Goal: Task Accomplishment & Management: Complete application form

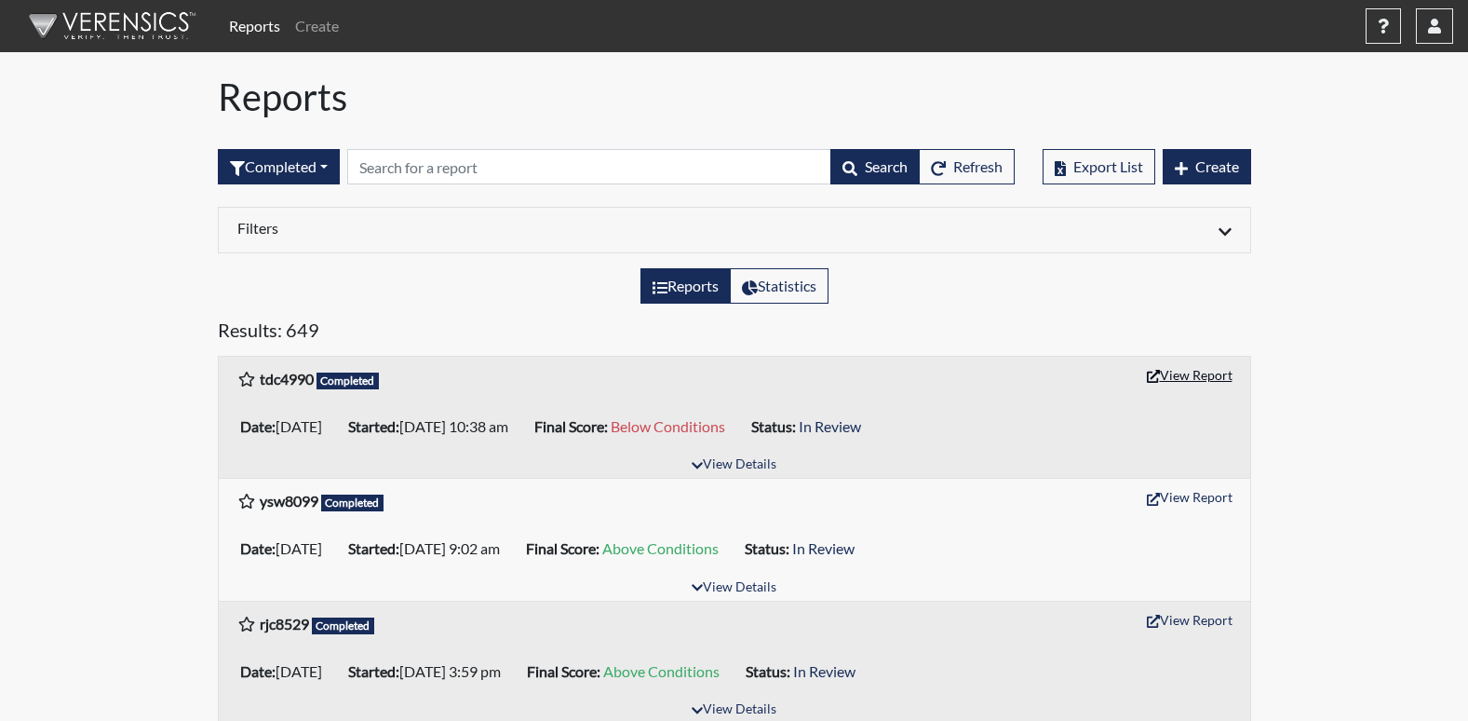
click at [1215, 373] on button "View Report" at bounding box center [1190, 374] width 102 height 29
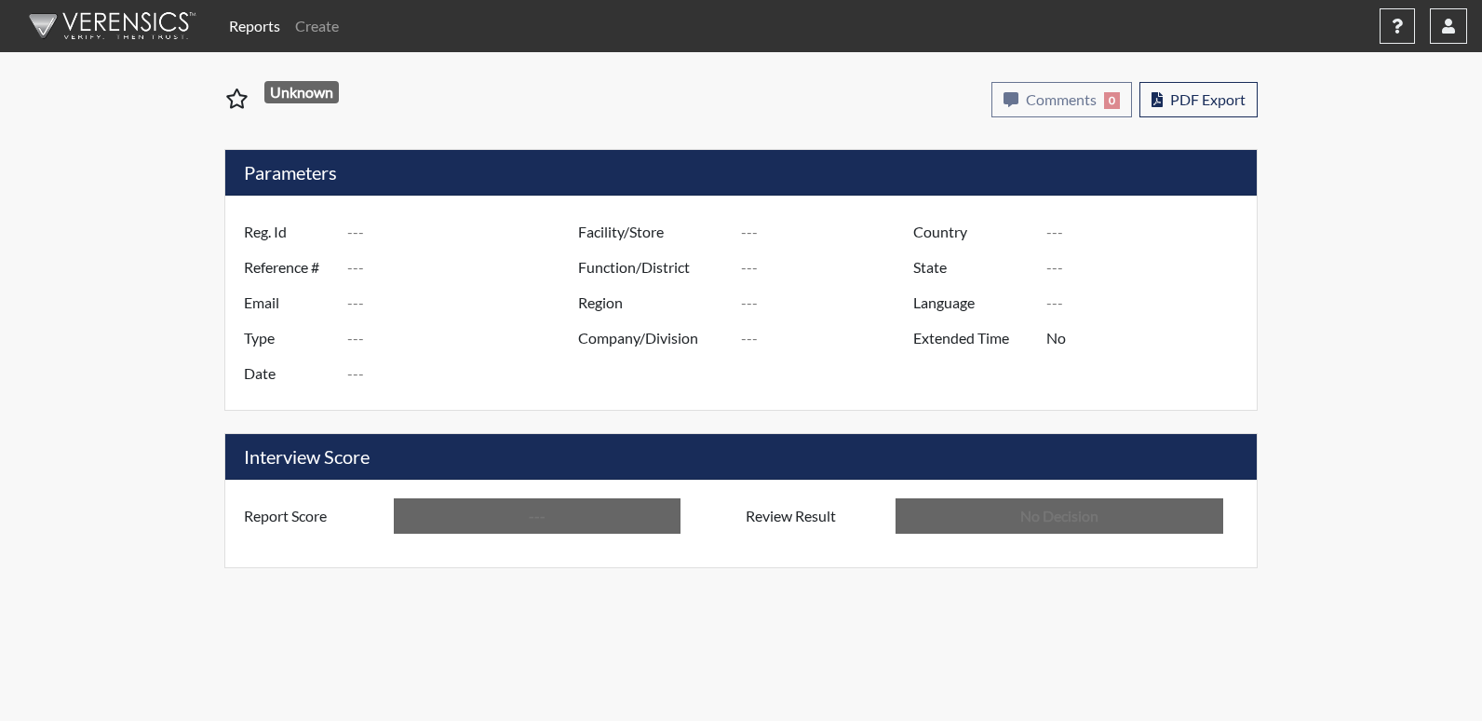
type input "tdc4990"
type input "51660"
type input "---"
type input "Corrections Pre-Employment"
type input "[DATE]"
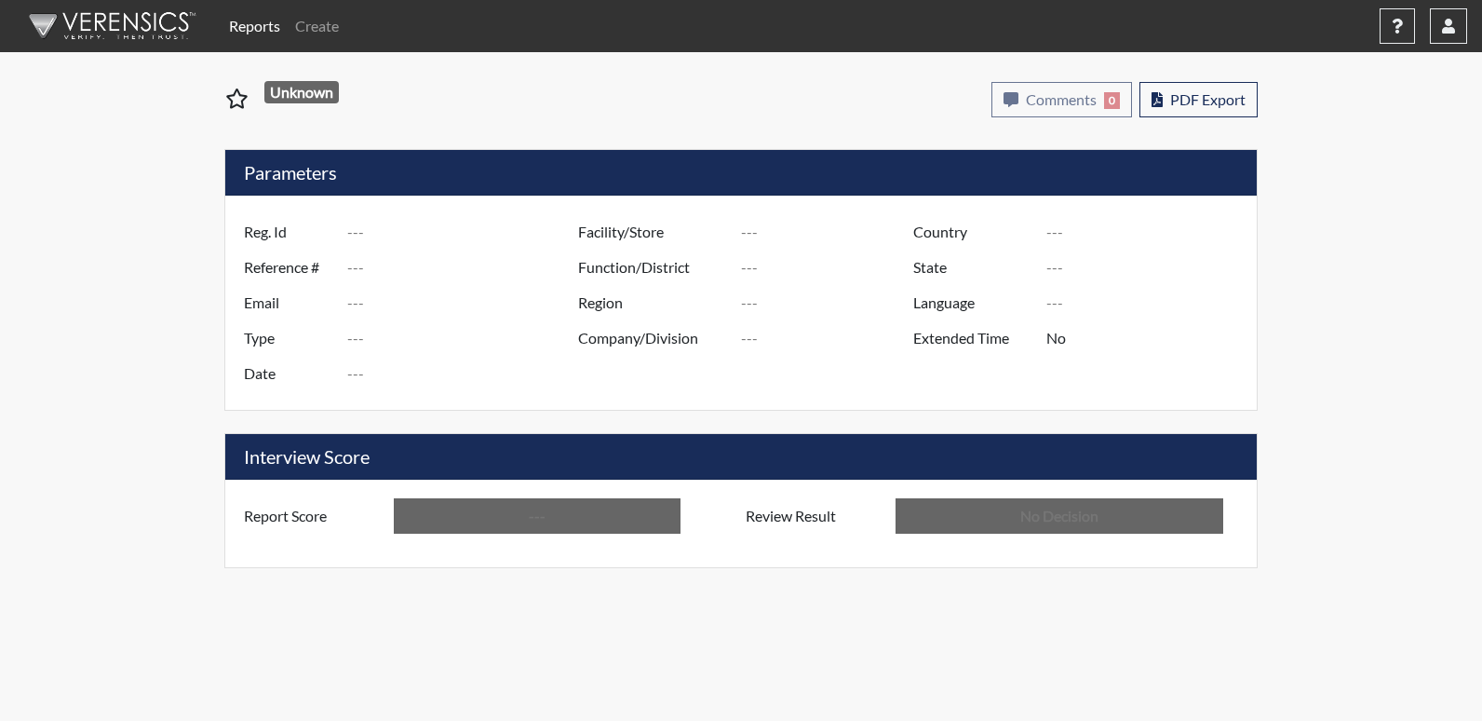
type input "[PERSON_NAME]"
type input "[GEOGRAPHIC_DATA]"
type input "[US_STATE]"
type input "English"
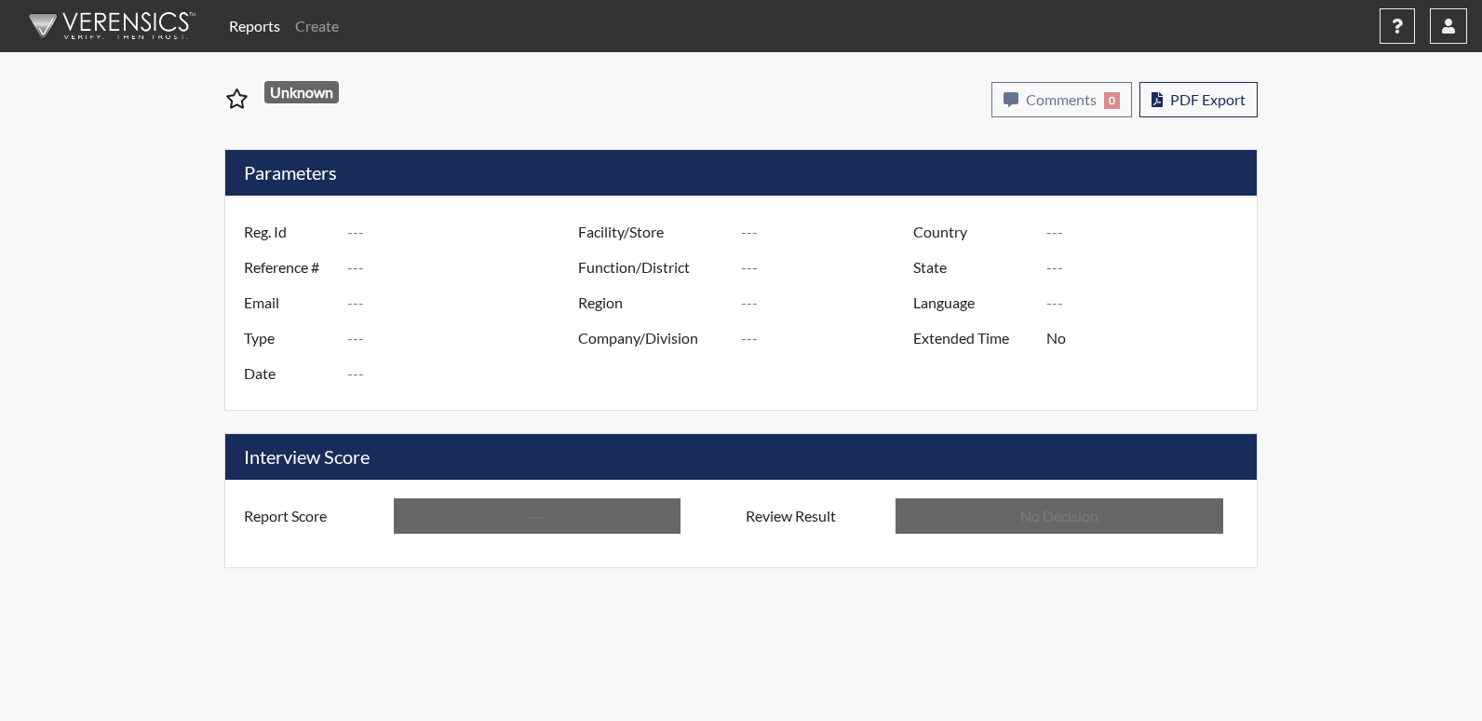
type input "Below Conditions"
type input "In Review"
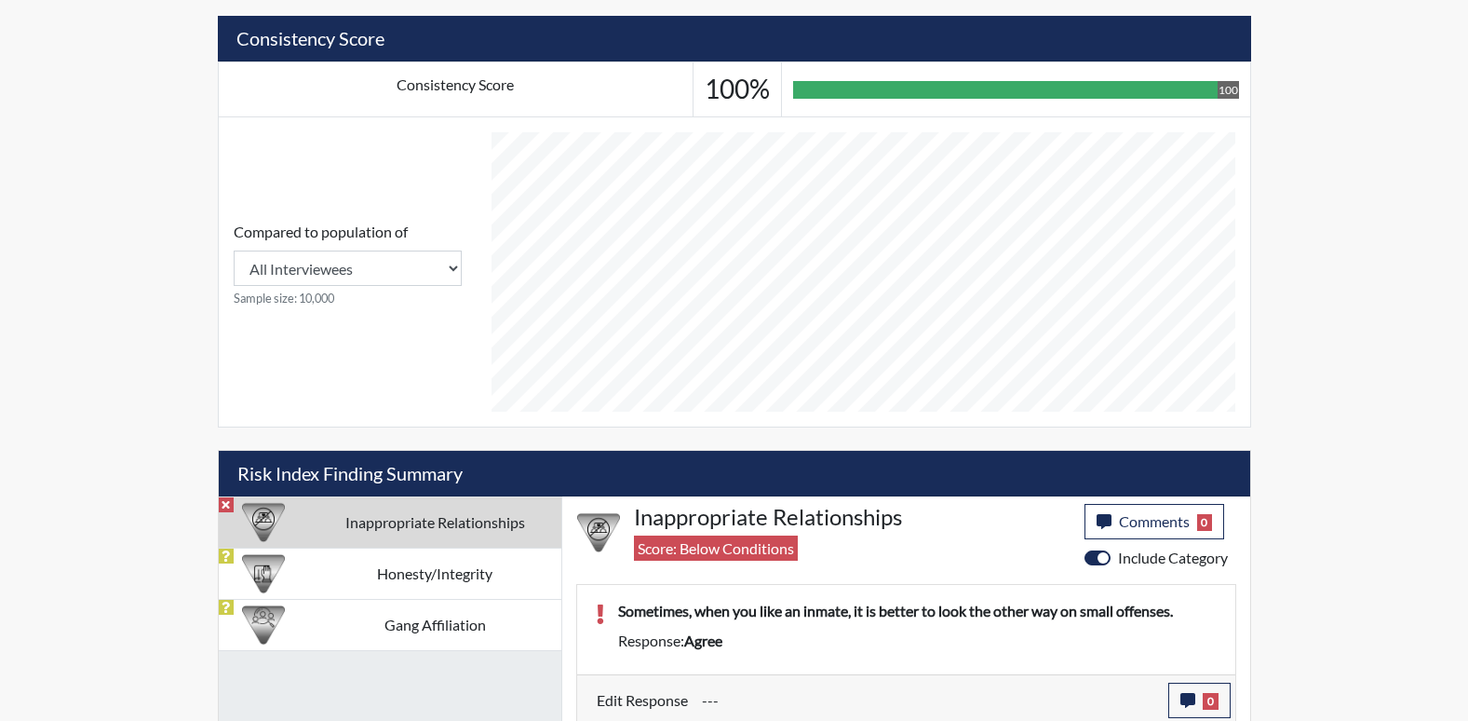
scroll to position [683, 0]
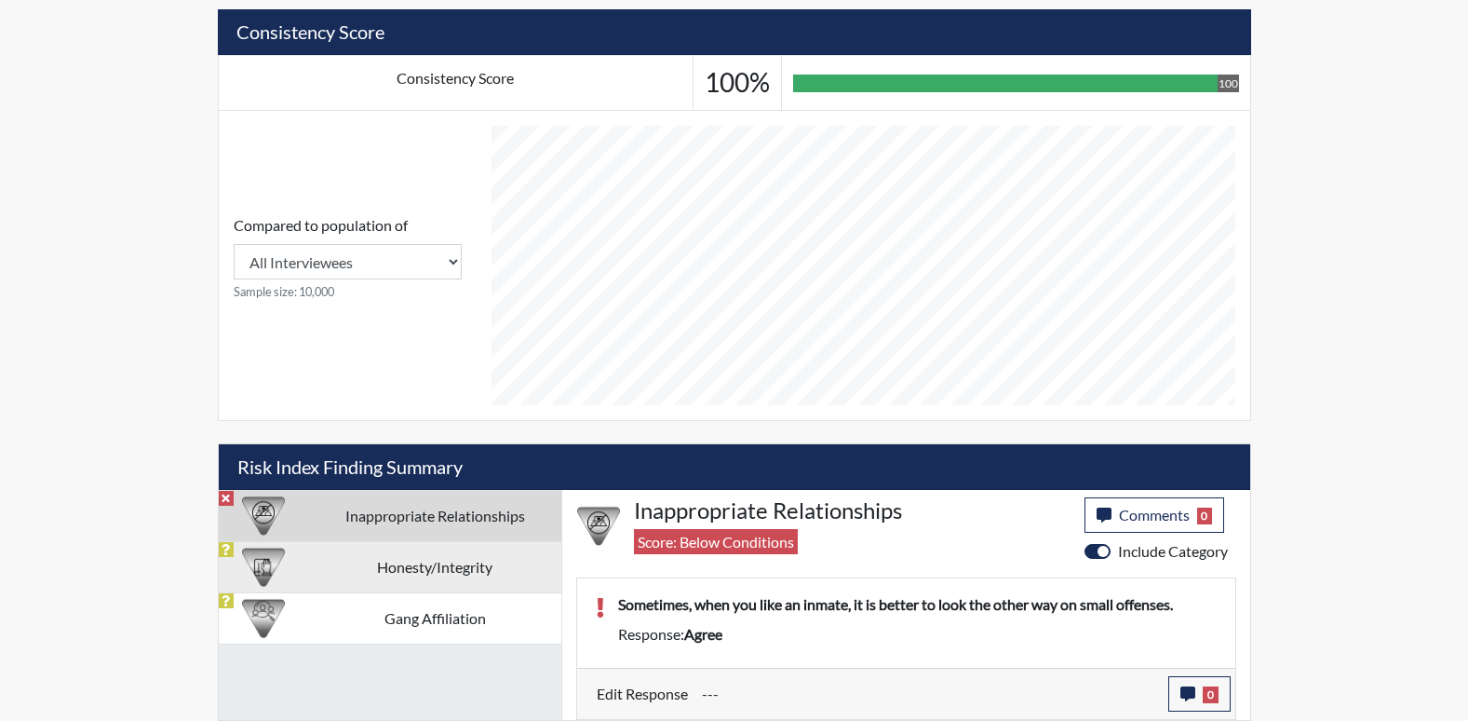
click at [389, 562] on td "Honesty/Integrity" at bounding box center [435, 566] width 252 height 51
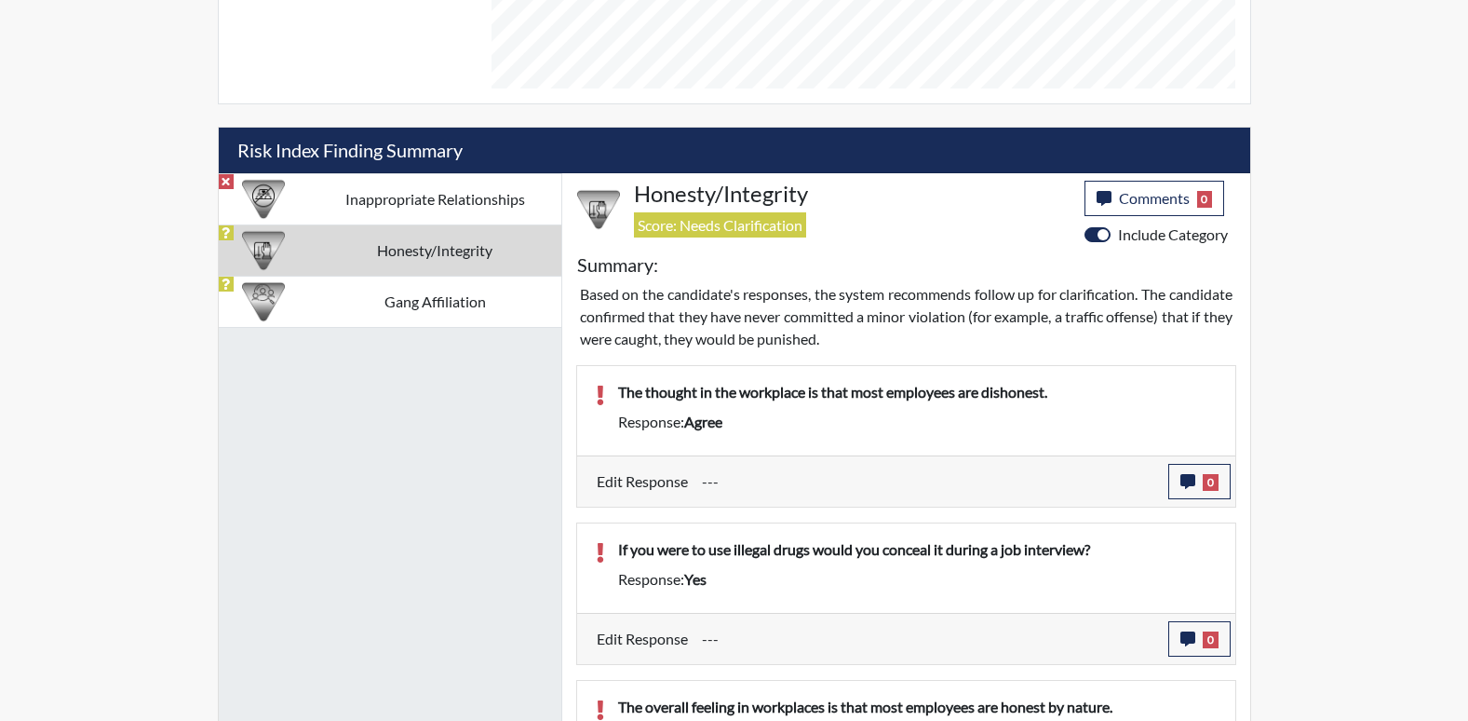
scroll to position [963, 0]
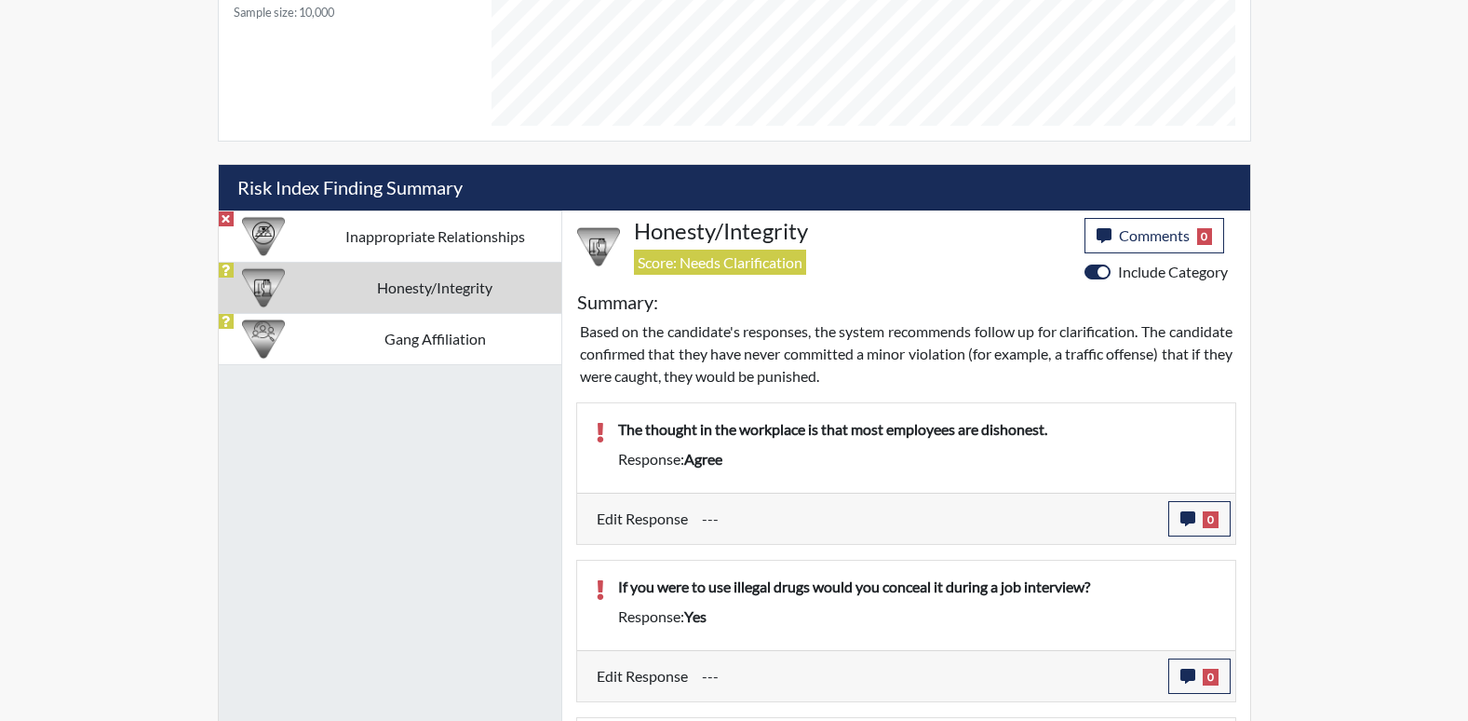
click at [443, 242] on td "Inappropriate Relationships" at bounding box center [435, 235] width 252 height 51
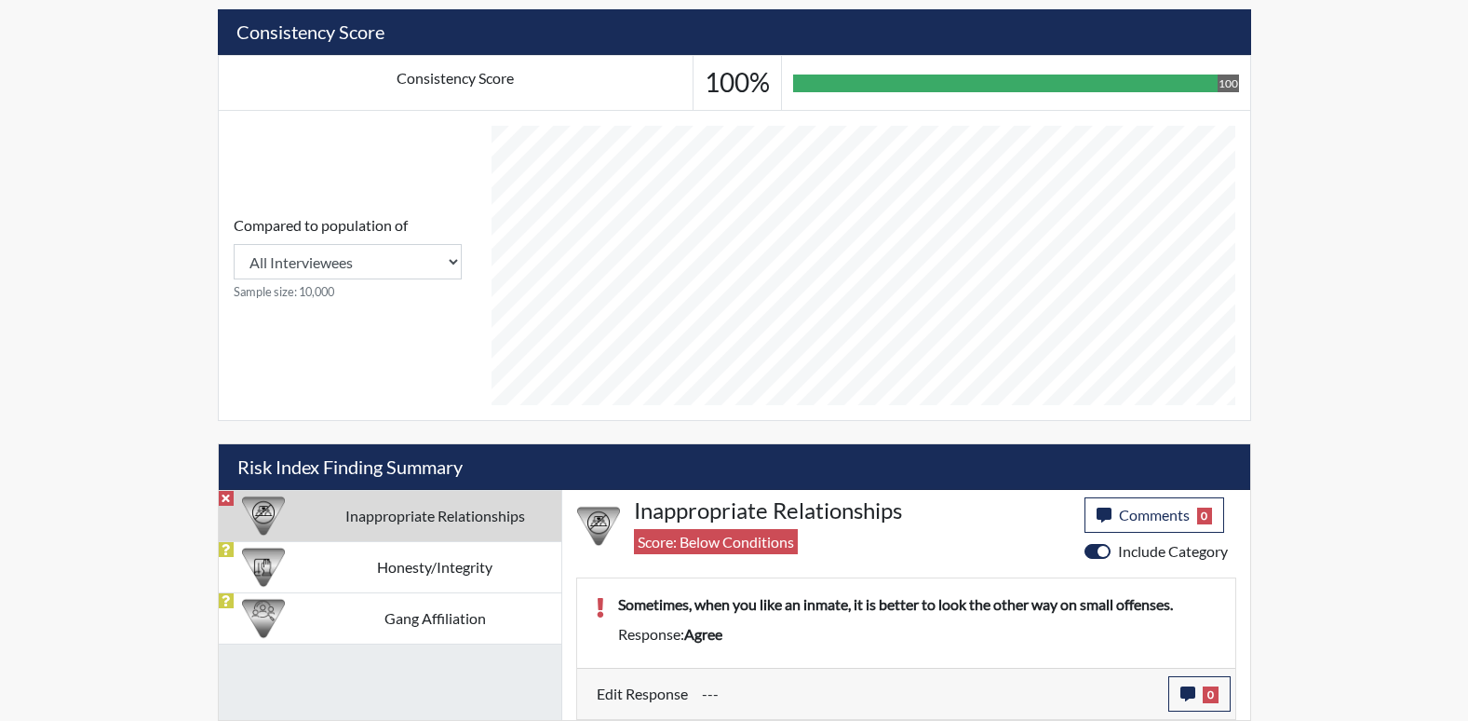
scroll to position [683, 0]
click at [1186, 691] on icon "button" at bounding box center [1188, 693] width 15 height 15
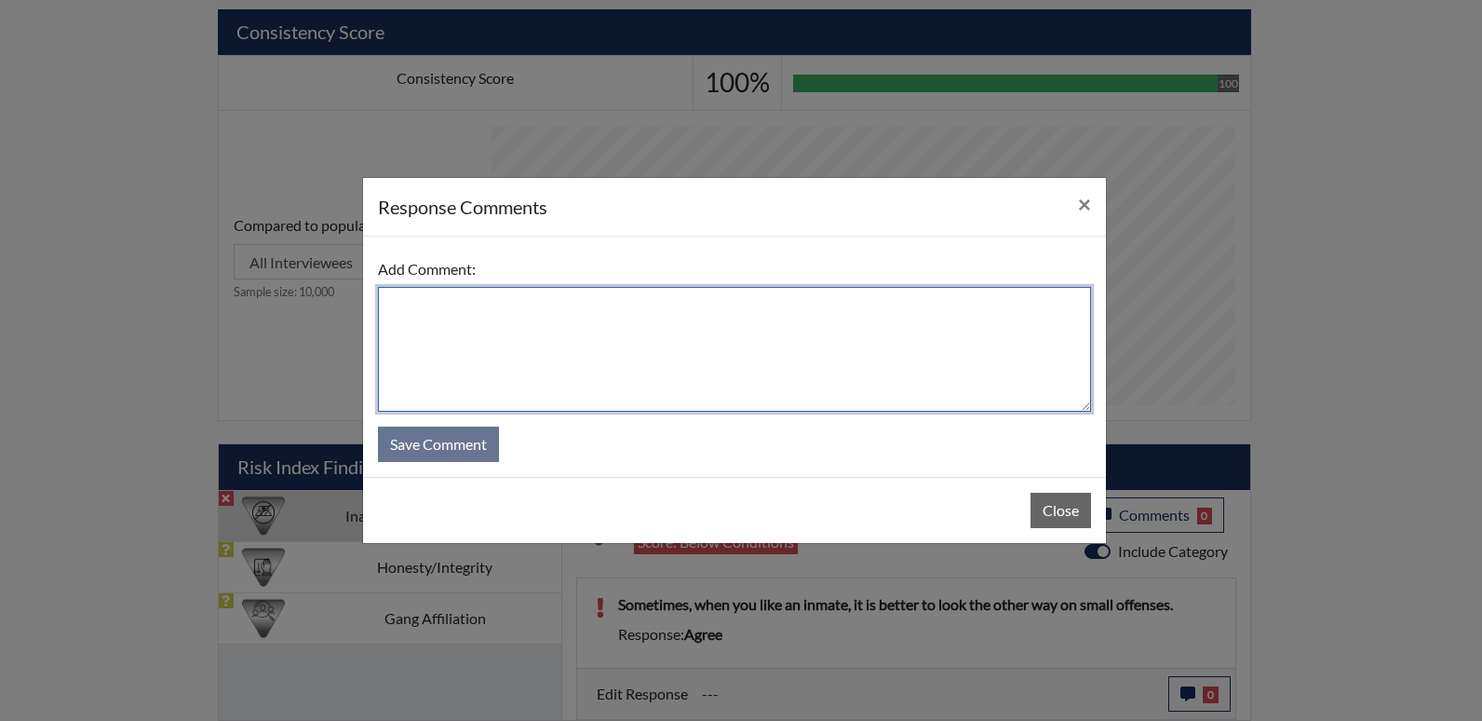
click at [420, 317] on textarea at bounding box center [734, 349] width 713 height 125
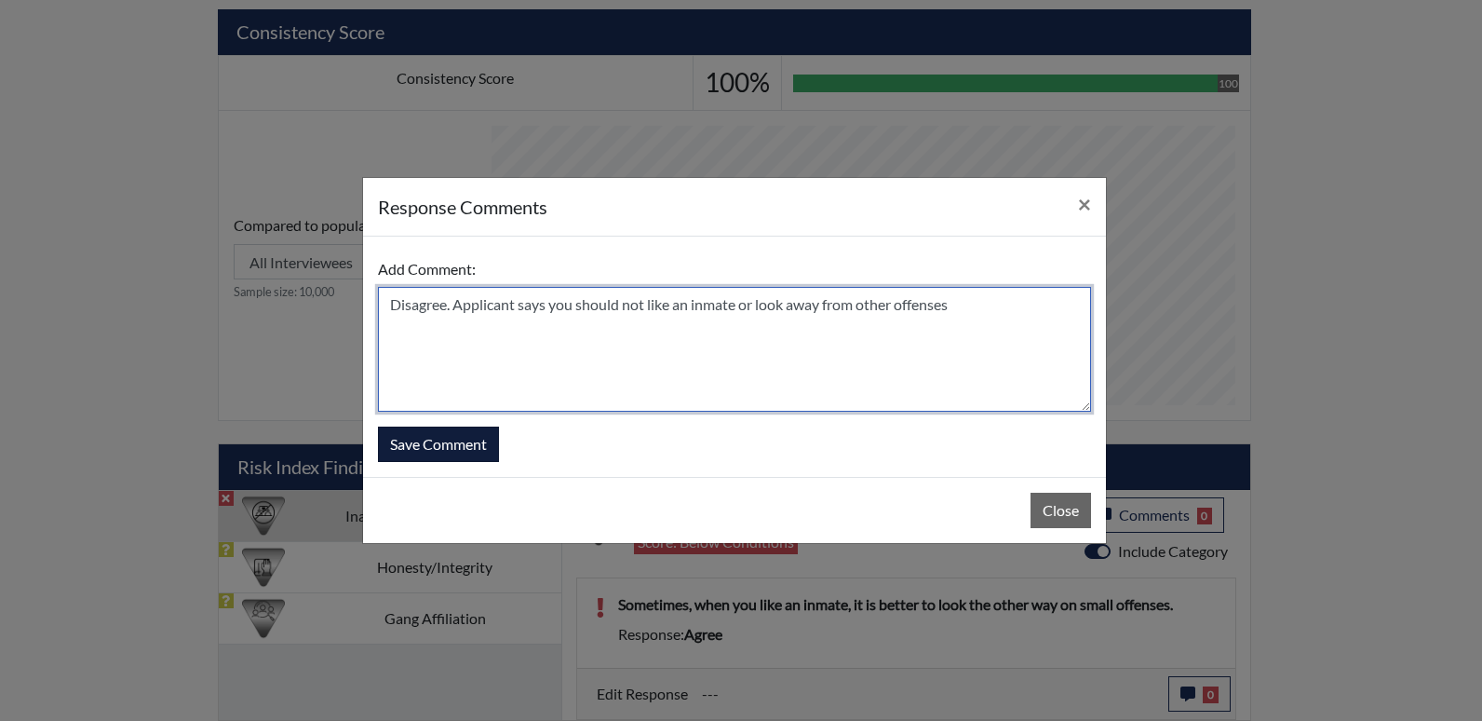
type textarea "Disagree. Applicant says you should not like an inmate or look away from other …"
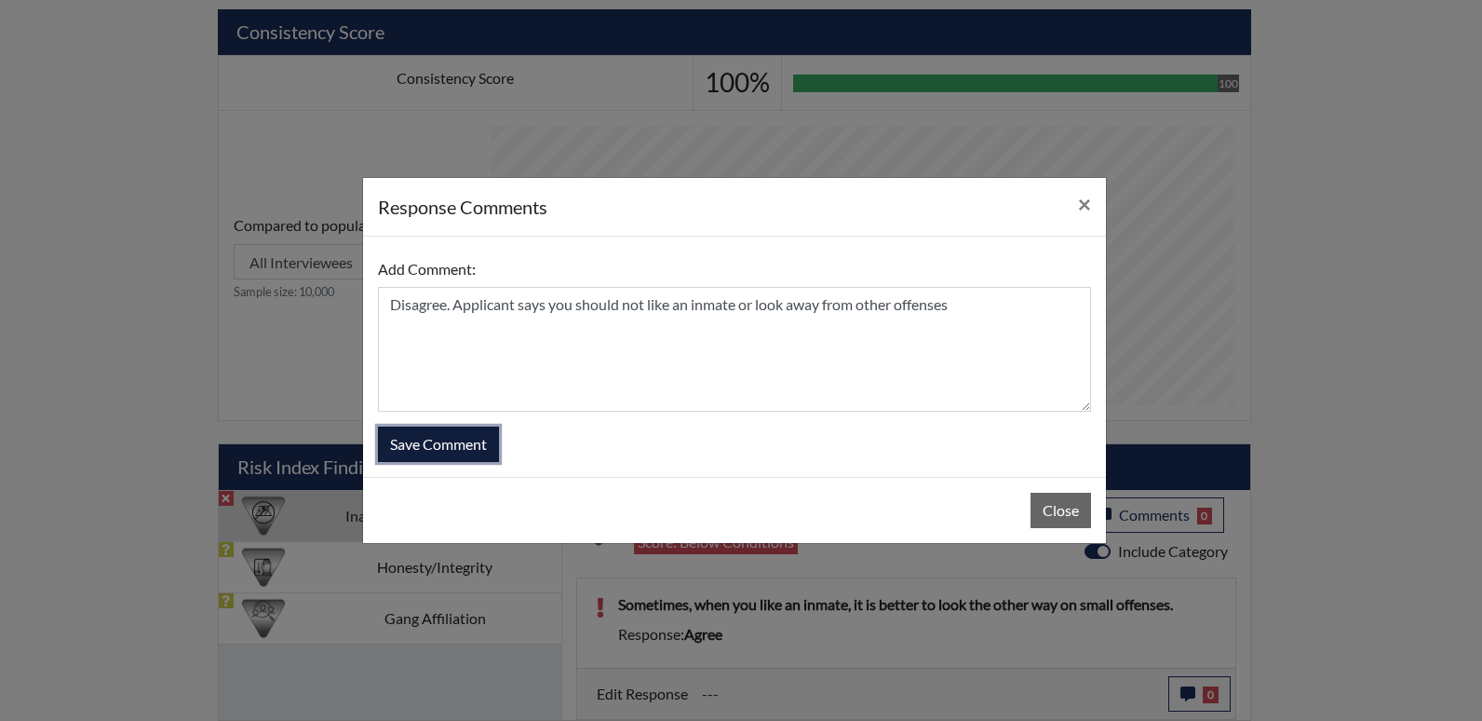
click at [439, 439] on button "Save Comment" at bounding box center [438, 443] width 121 height 35
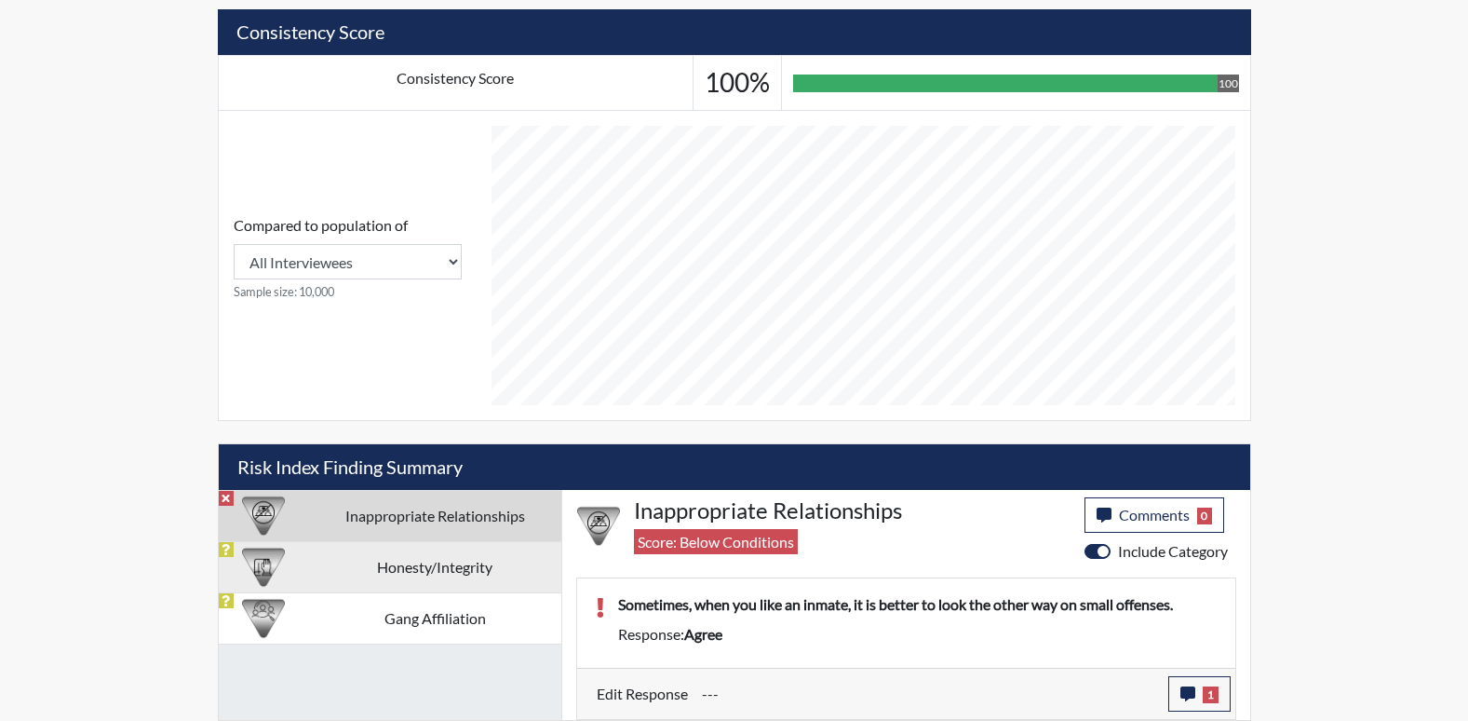
click at [407, 583] on td "Honesty/Integrity" at bounding box center [435, 566] width 252 height 51
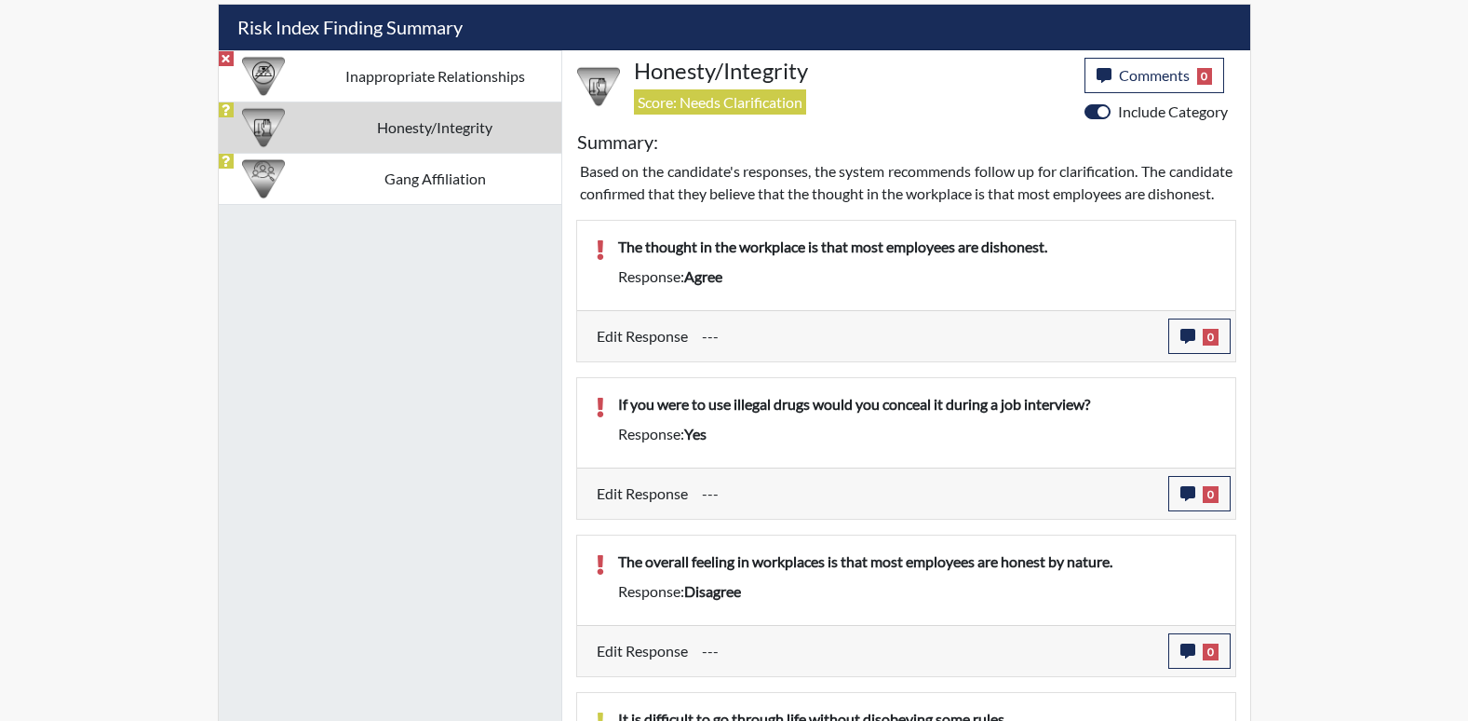
scroll to position [1056, 0]
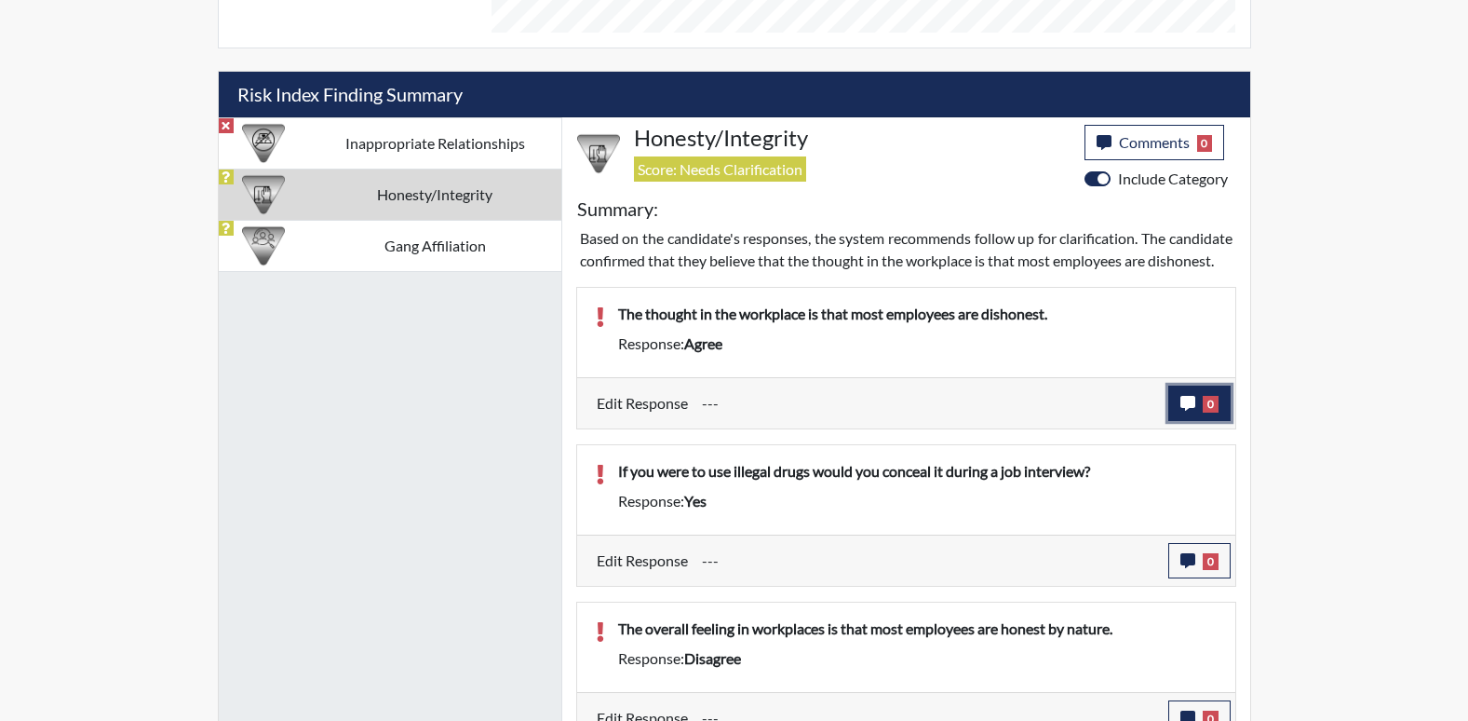
click at [1206, 412] on span "0" at bounding box center [1211, 404] width 16 height 17
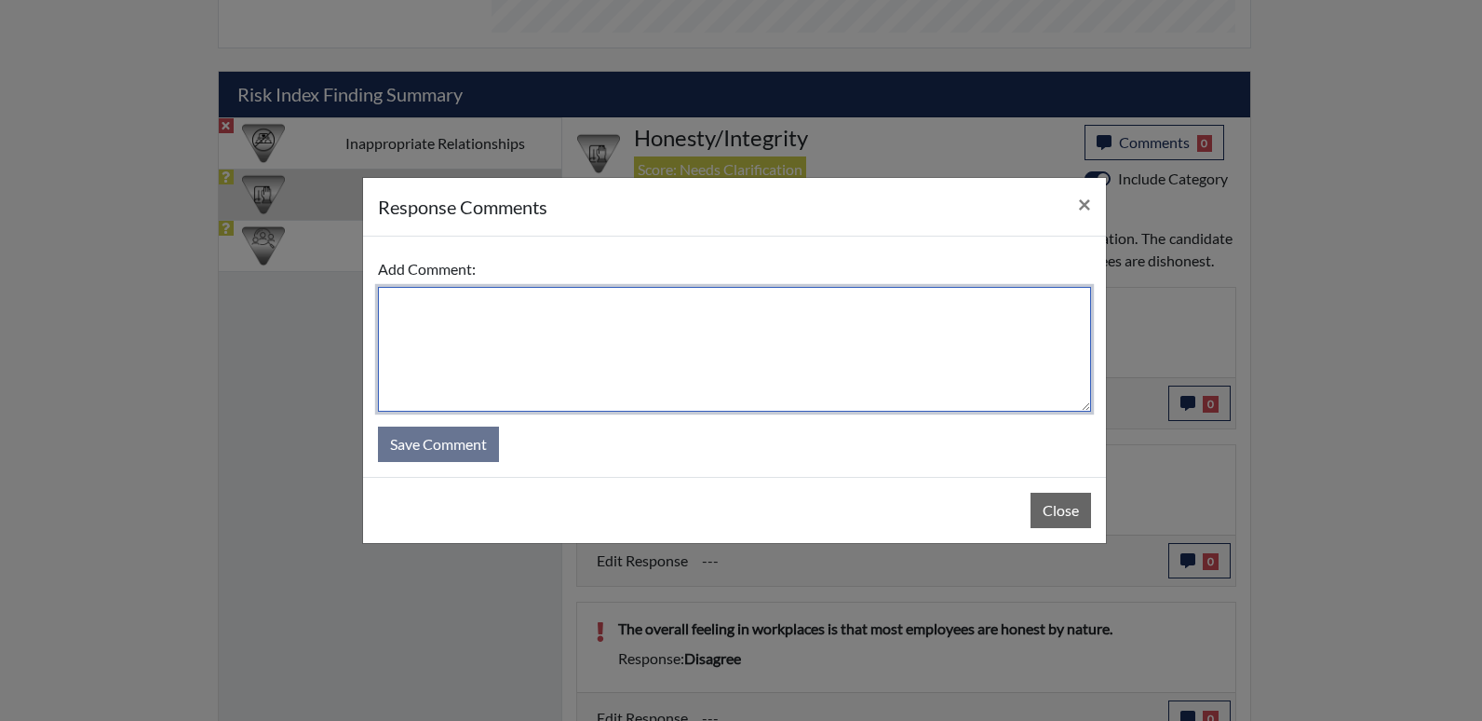
click at [660, 350] on textarea at bounding box center [734, 349] width 713 height 125
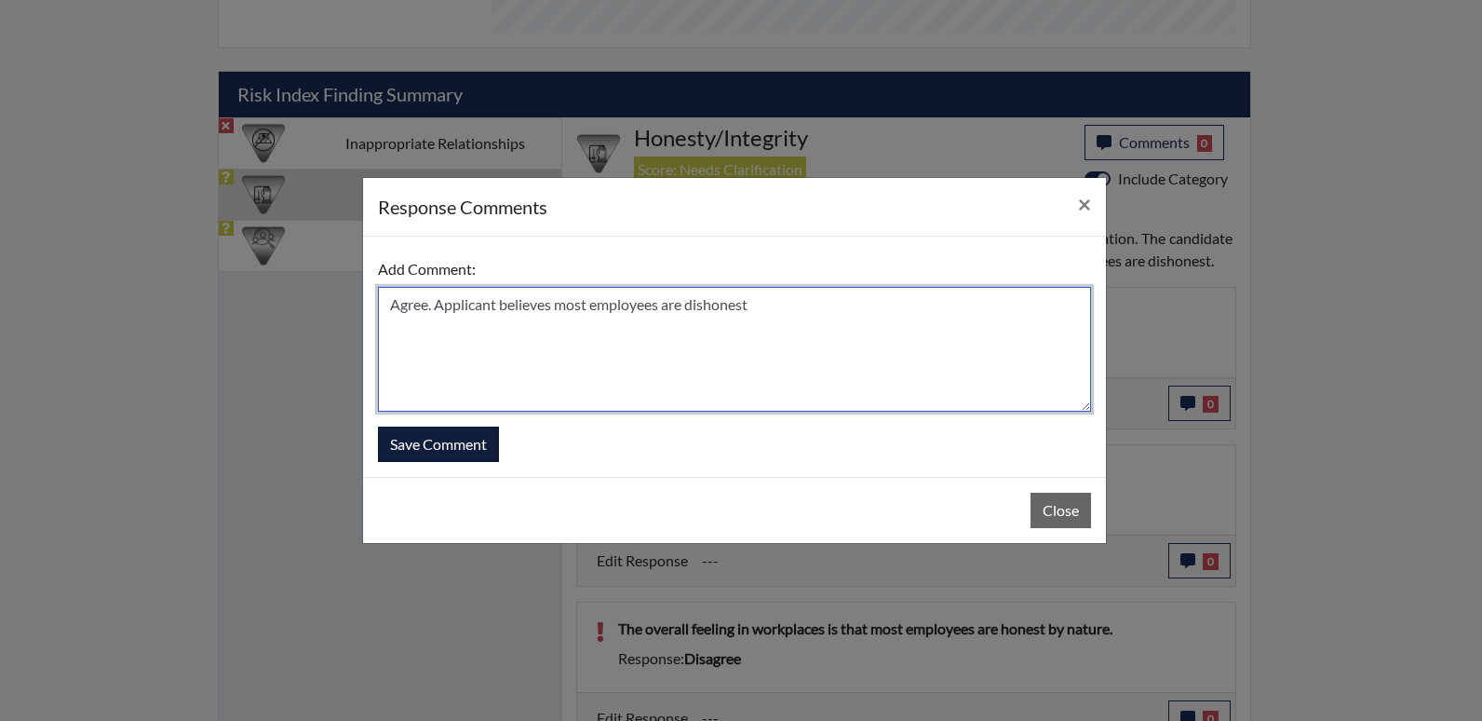
type textarea "Agree. Applicant believes most employees are dishonest"
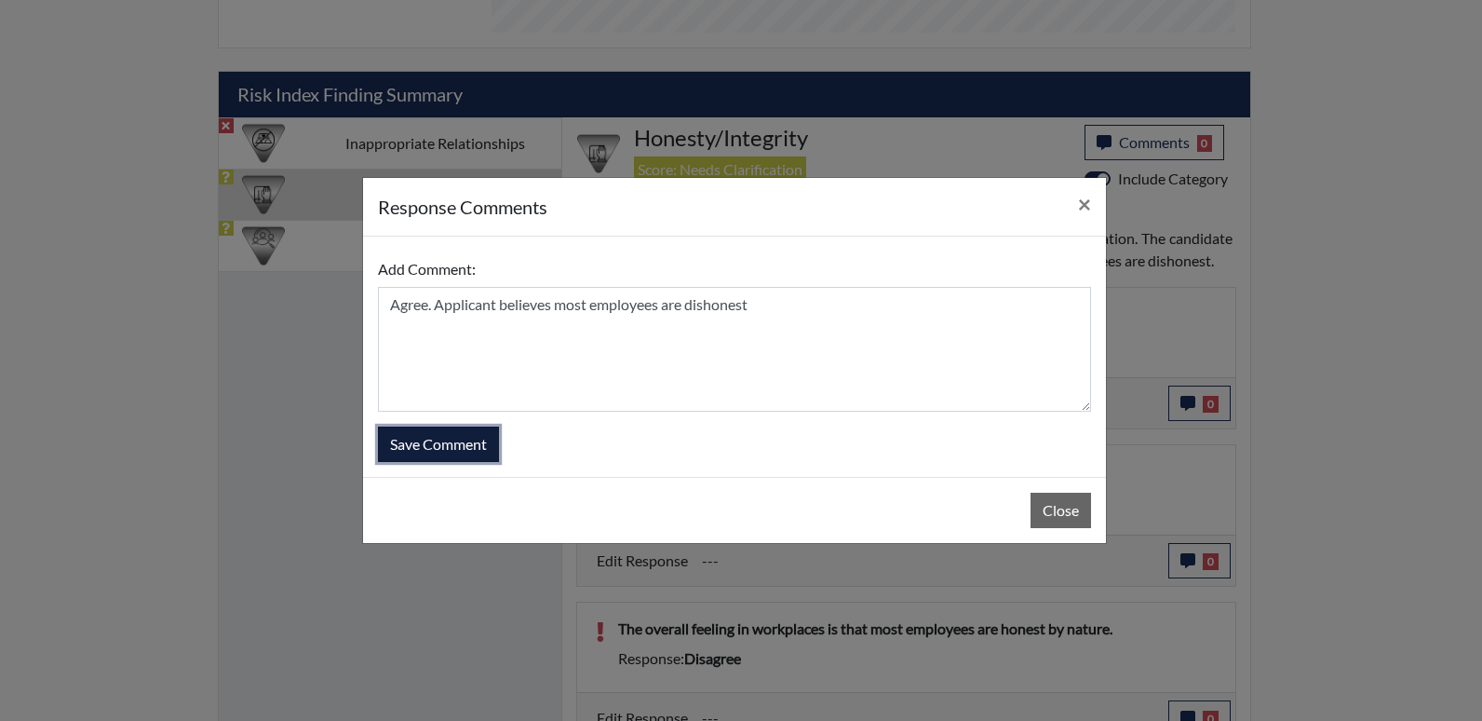
click at [439, 461] on button "Save Comment" at bounding box center [438, 443] width 121 height 35
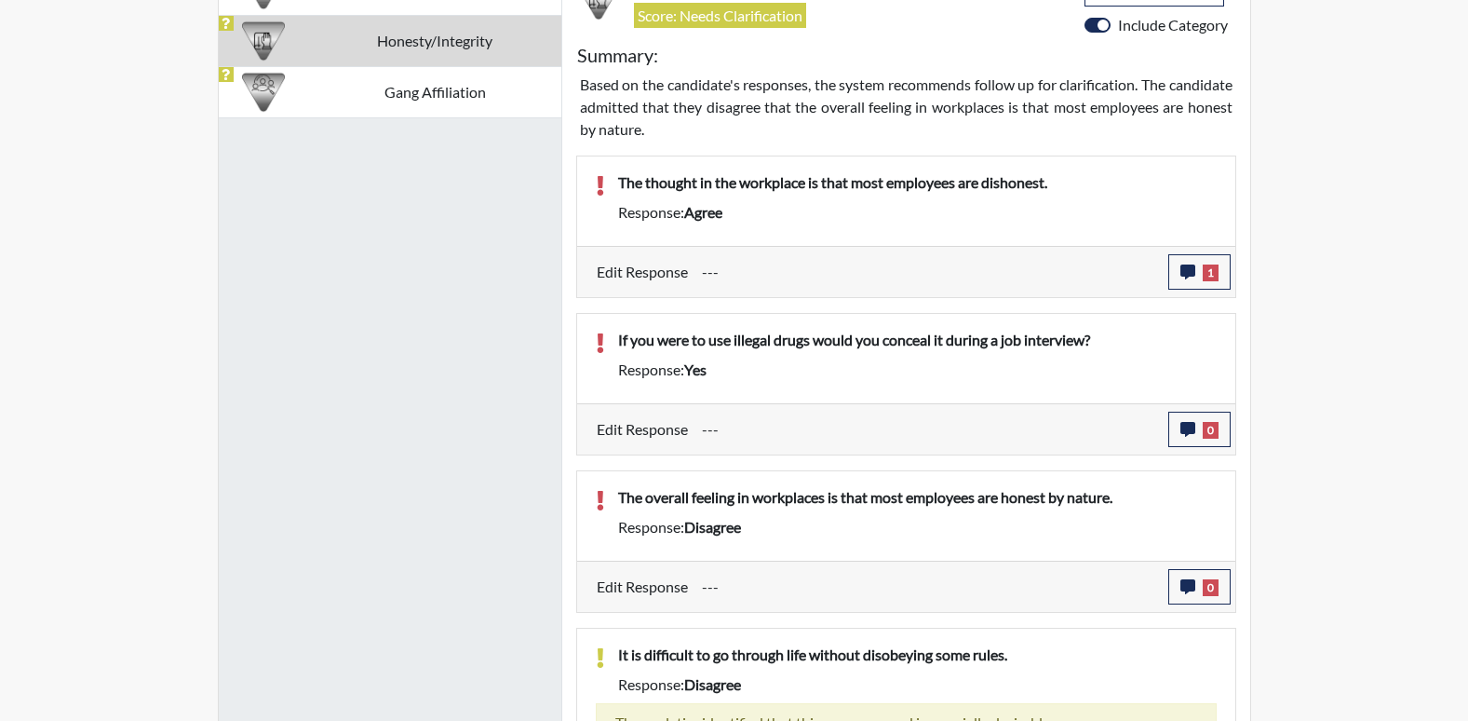
scroll to position [1242, 0]
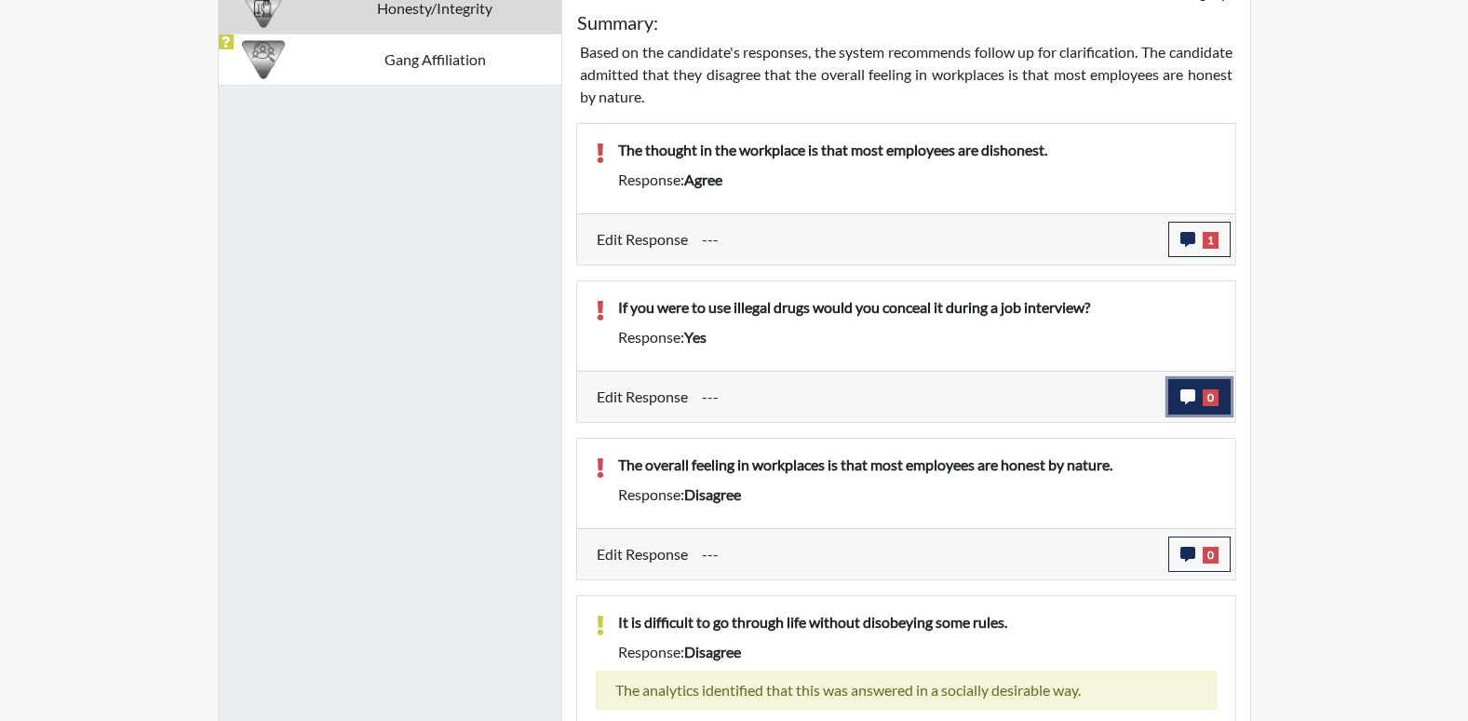
click at [1210, 395] on span "0" at bounding box center [1211, 397] width 16 height 17
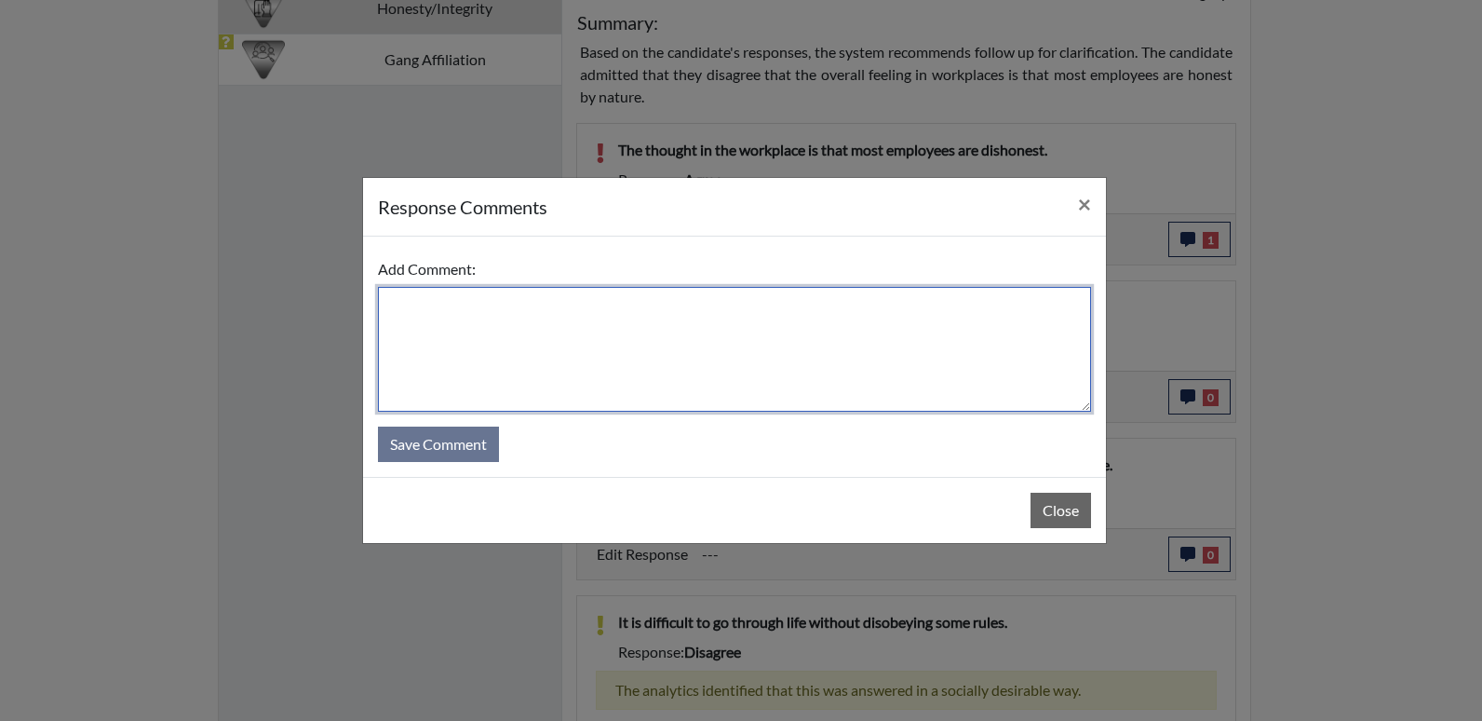
click at [600, 334] on textarea at bounding box center [734, 349] width 713 height 125
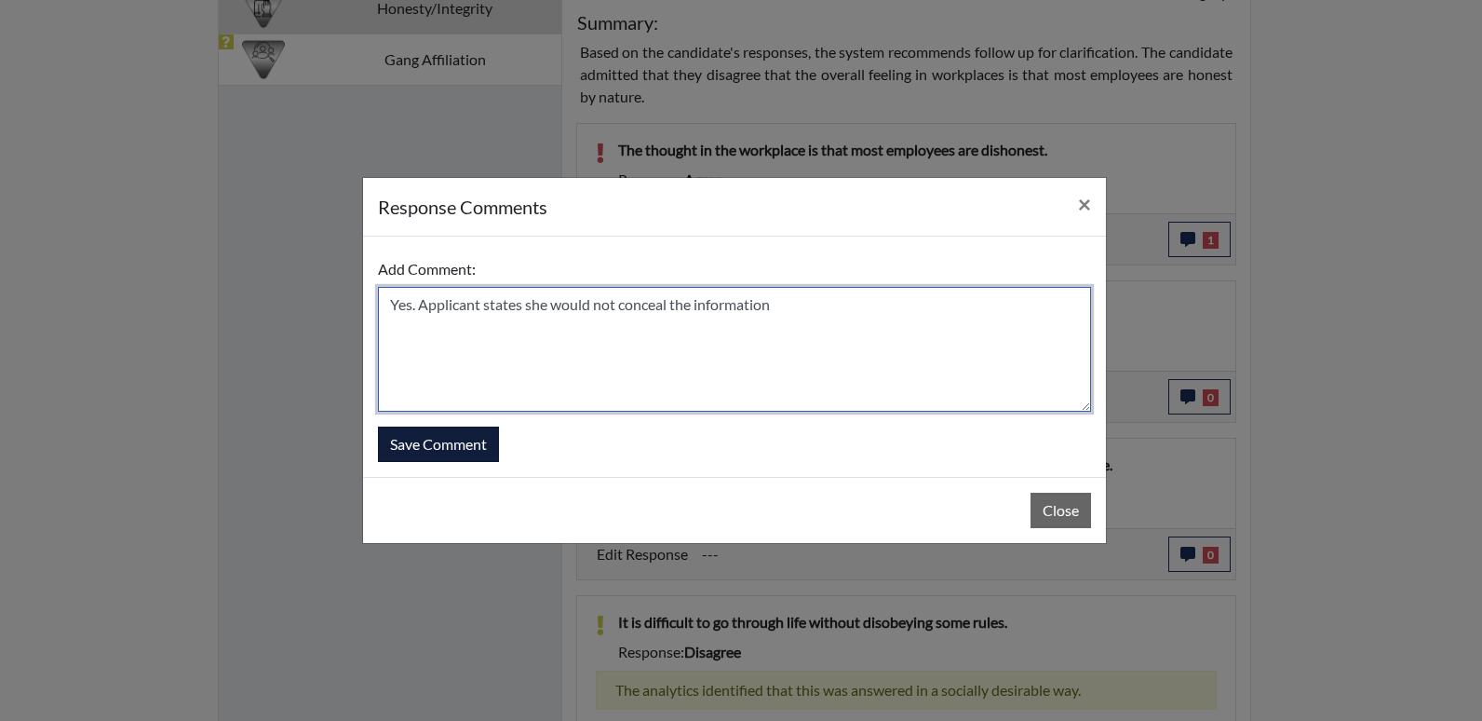
type textarea "Yes. Applicant states she would not conceal the information"
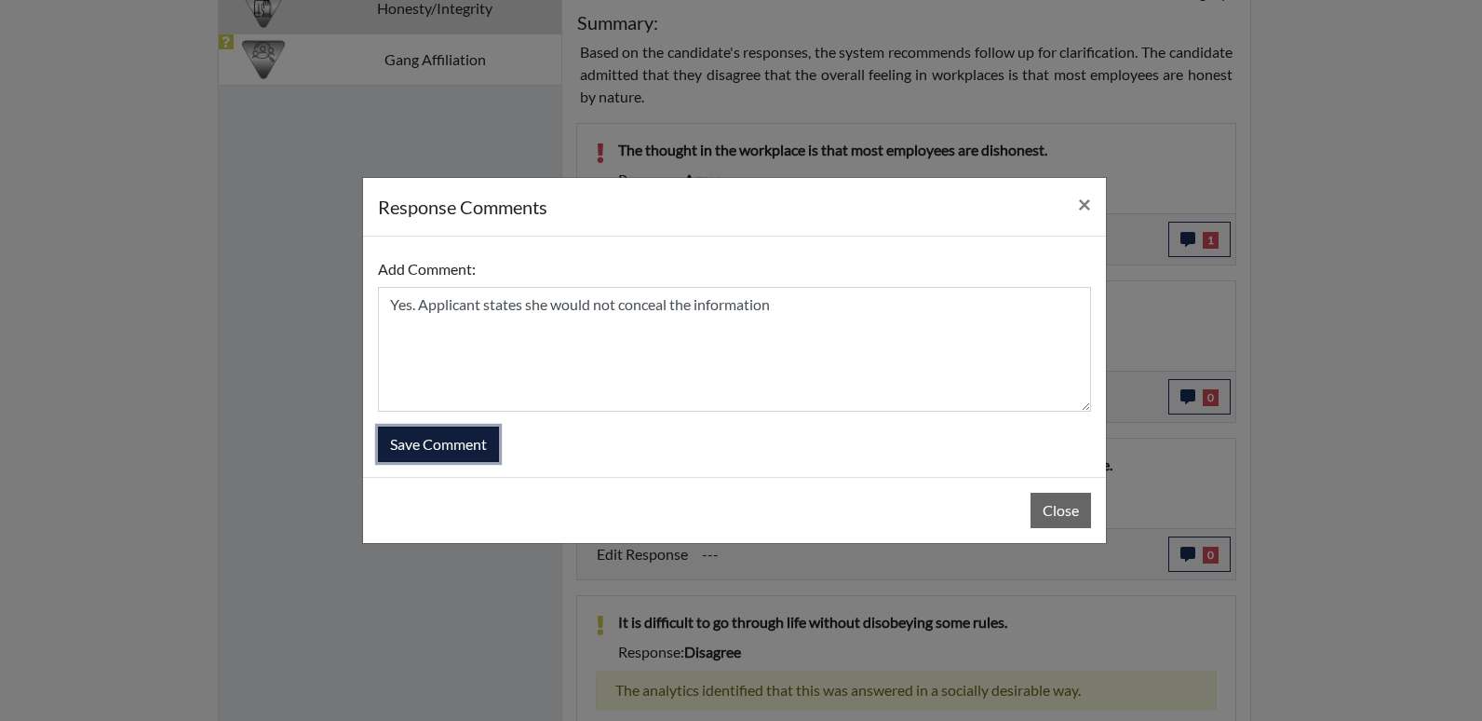
click at [479, 446] on button "Save Comment" at bounding box center [438, 443] width 121 height 35
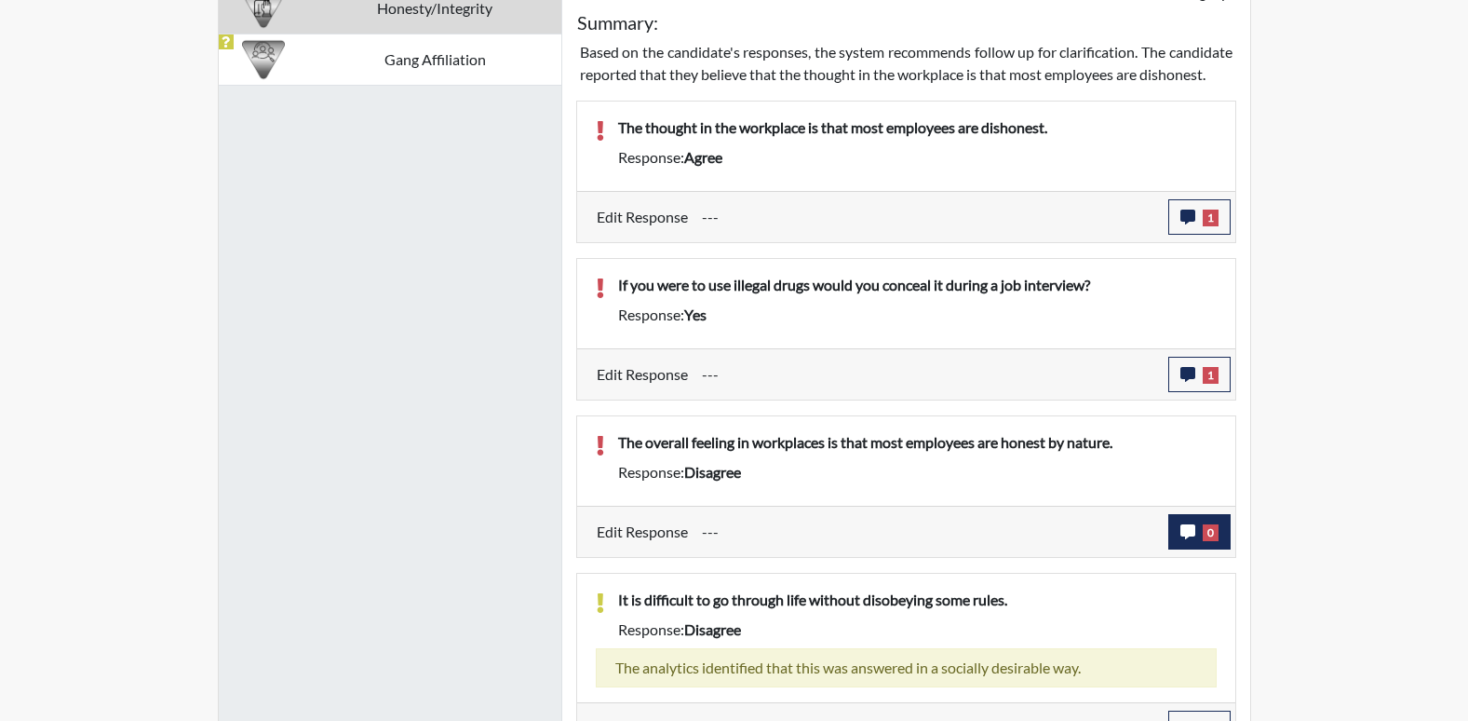
scroll to position [309, 774]
click at [1200, 549] on button "0" at bounding box center [1199, 531] width 62 height 35
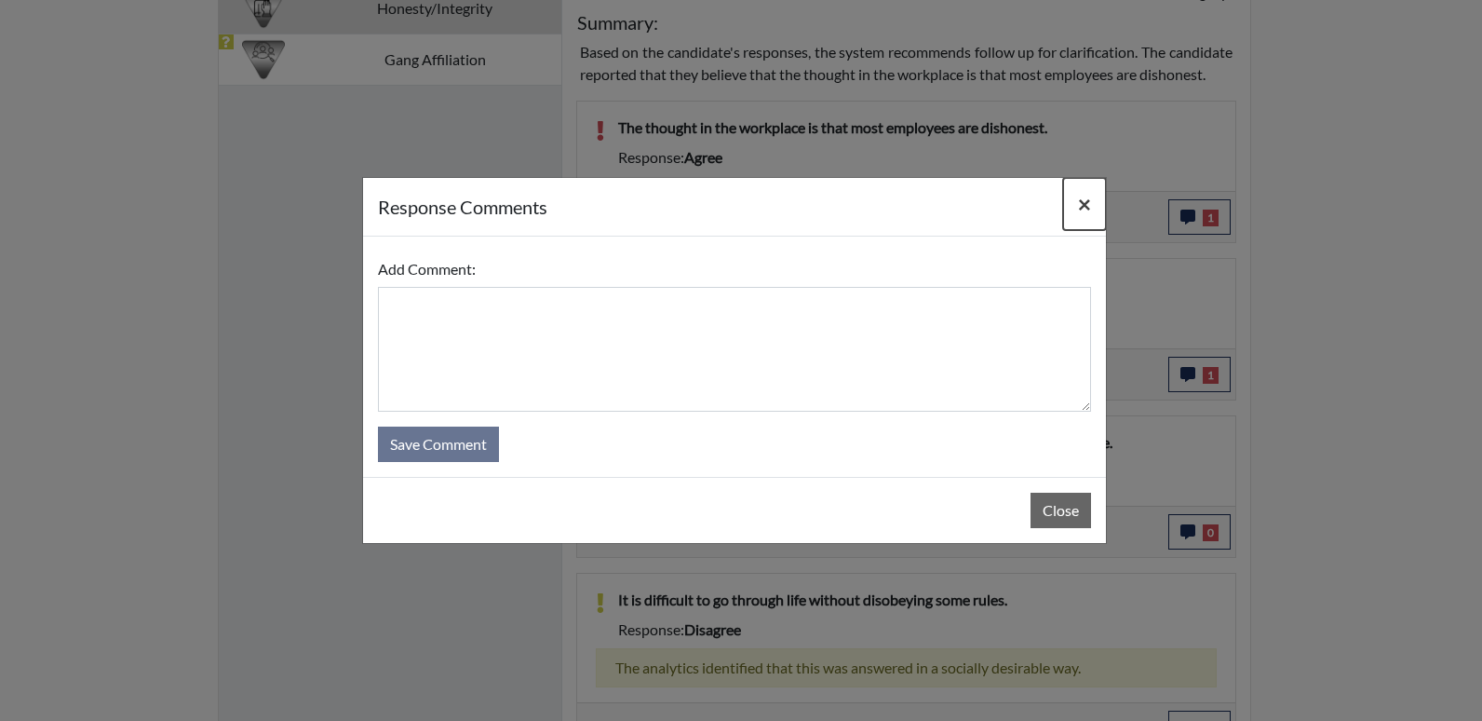
click at [1088, 209] on span "×" at bounding box center [1084, 203] width 13 height 27
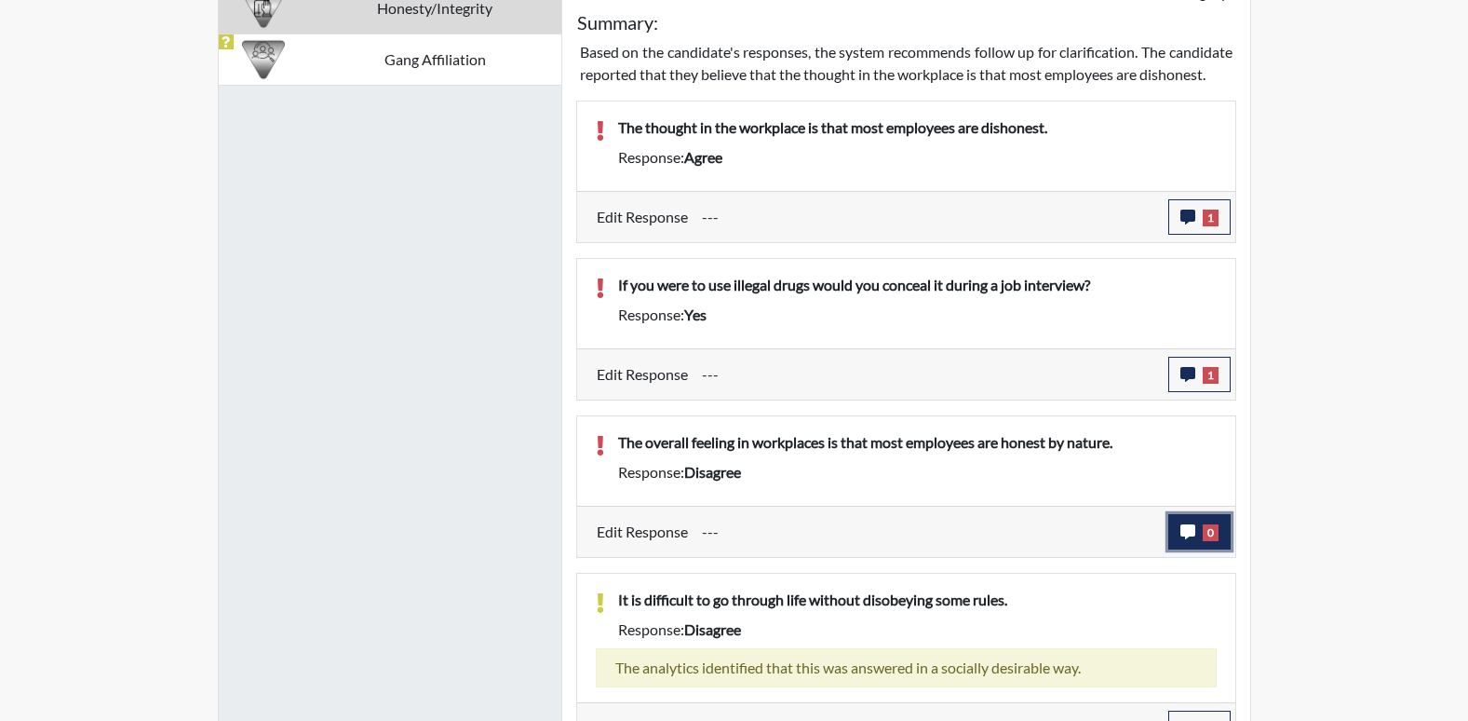
click at [1197, 549] on button "0" at bounding box center [1199, 531] width 62 height 35
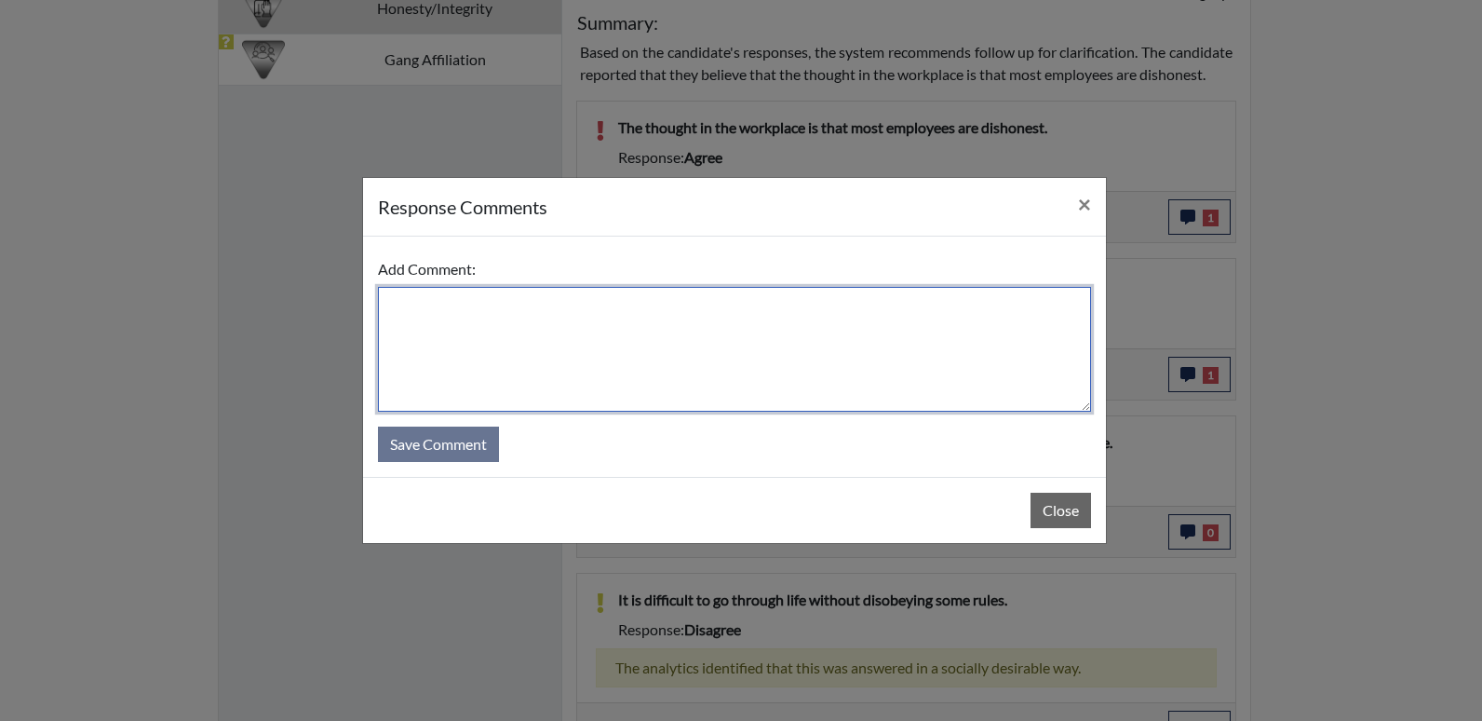
click at [575, 355] on textarea at bounding box center [734, 349] width 713 height 125
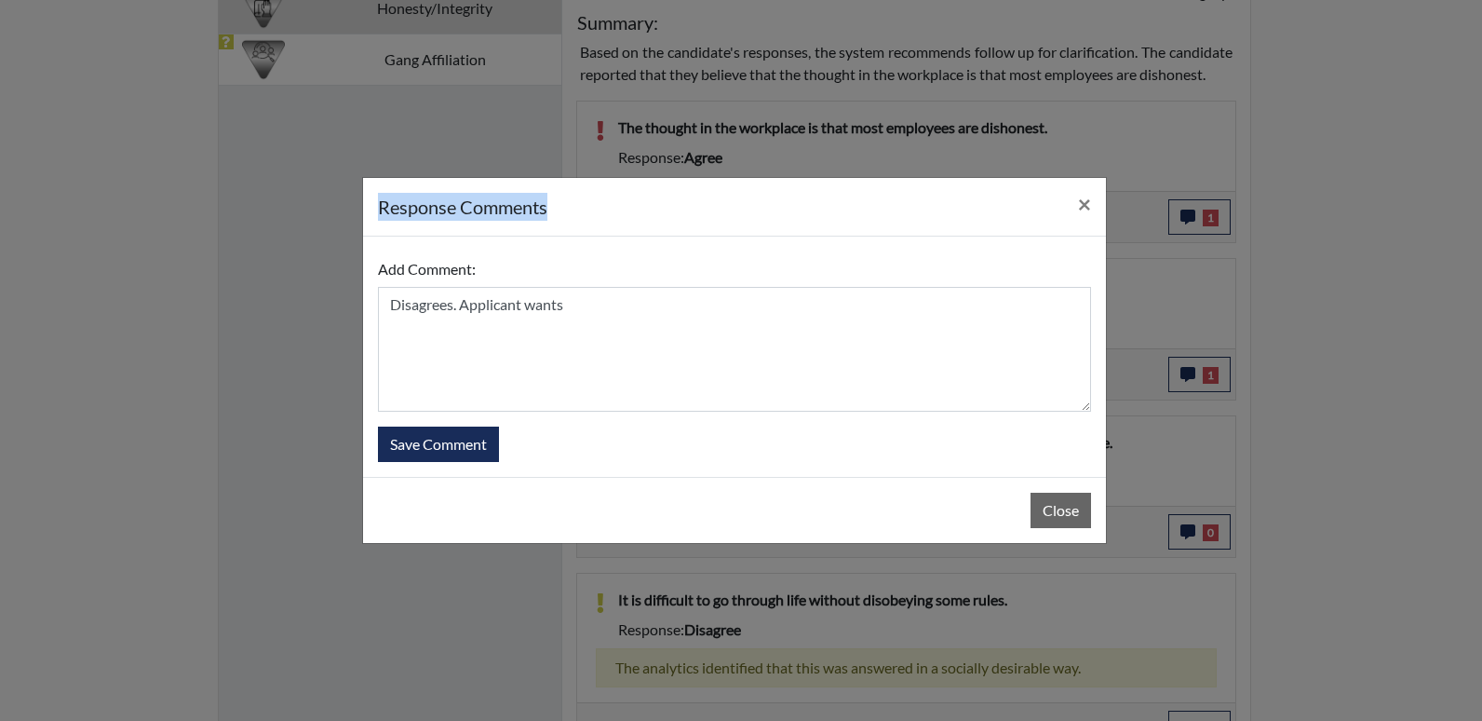
drag, startPoint x: 610, startPoint y: 220, endPoint x: 327, endPoint y: 215, distance: 283.1
click at [327, 215] on div "response Comments × Add Comment: Disagrees. Applicant wants Save Comment Close" at bounding box center [741, 360] width 1482 height 721
drag, startPoint x: 653, startPoint y: 243, endPoint x: 638, endPoint y: 276, distance: 35.8
click at [653, 244] on div "Add Comment: Disagrees. Applicant wants Save Comment" at bounding box center [734, 356] width 743 height 240
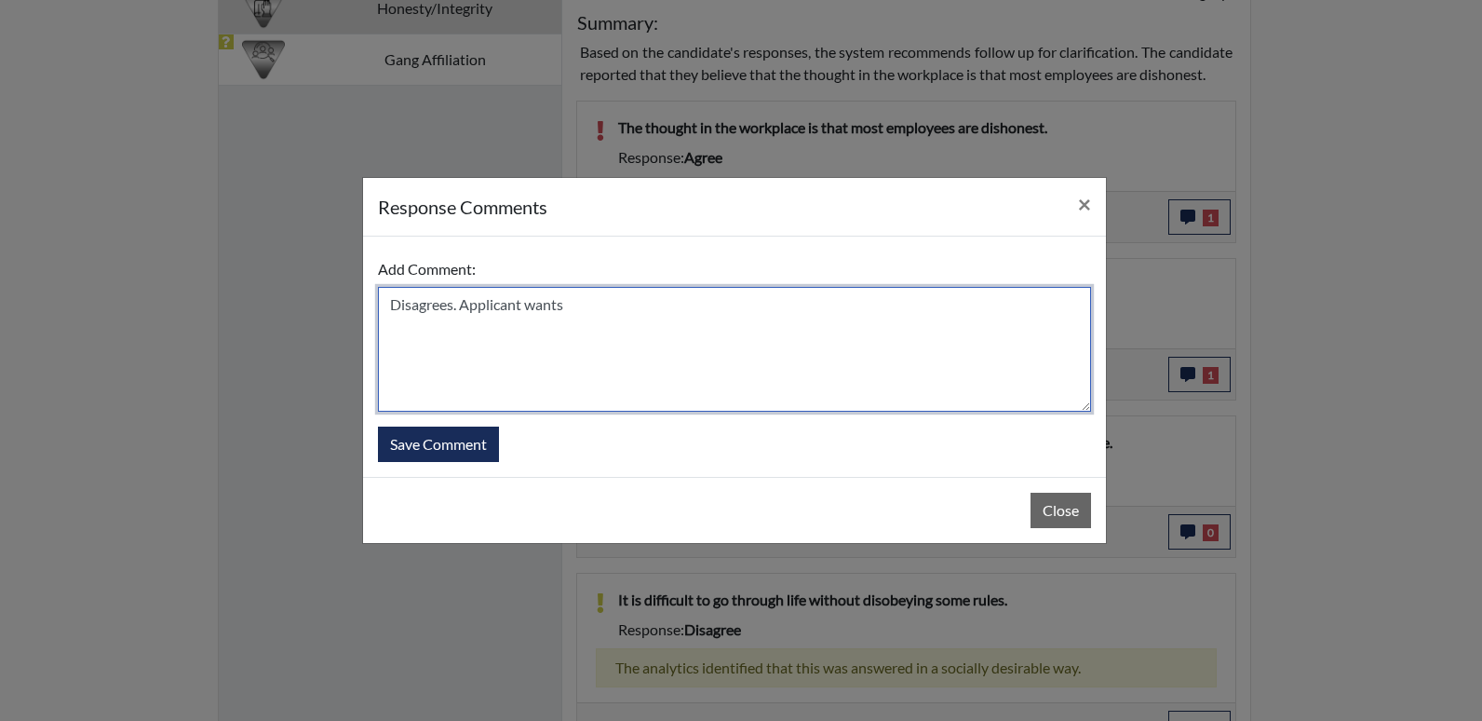
click at [600, 312] on textarea "Disagrees. Applicant wants" at bounding box center [734, 349] width 713 height 125
type textarea "Disagrees. Applicant believes most people are not honest"
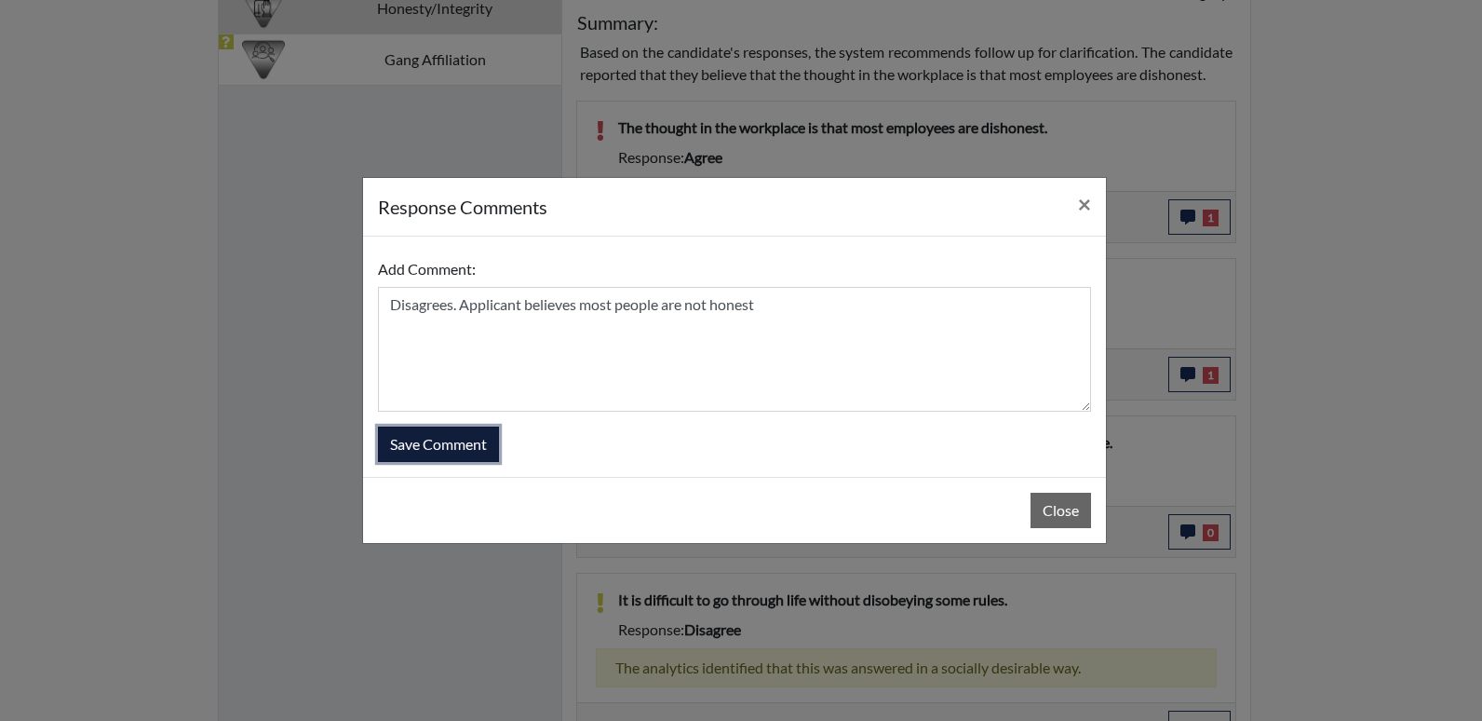
click at [451, 436] on button "Save Comment" at bounding box center [438, 443] width 121 height 35
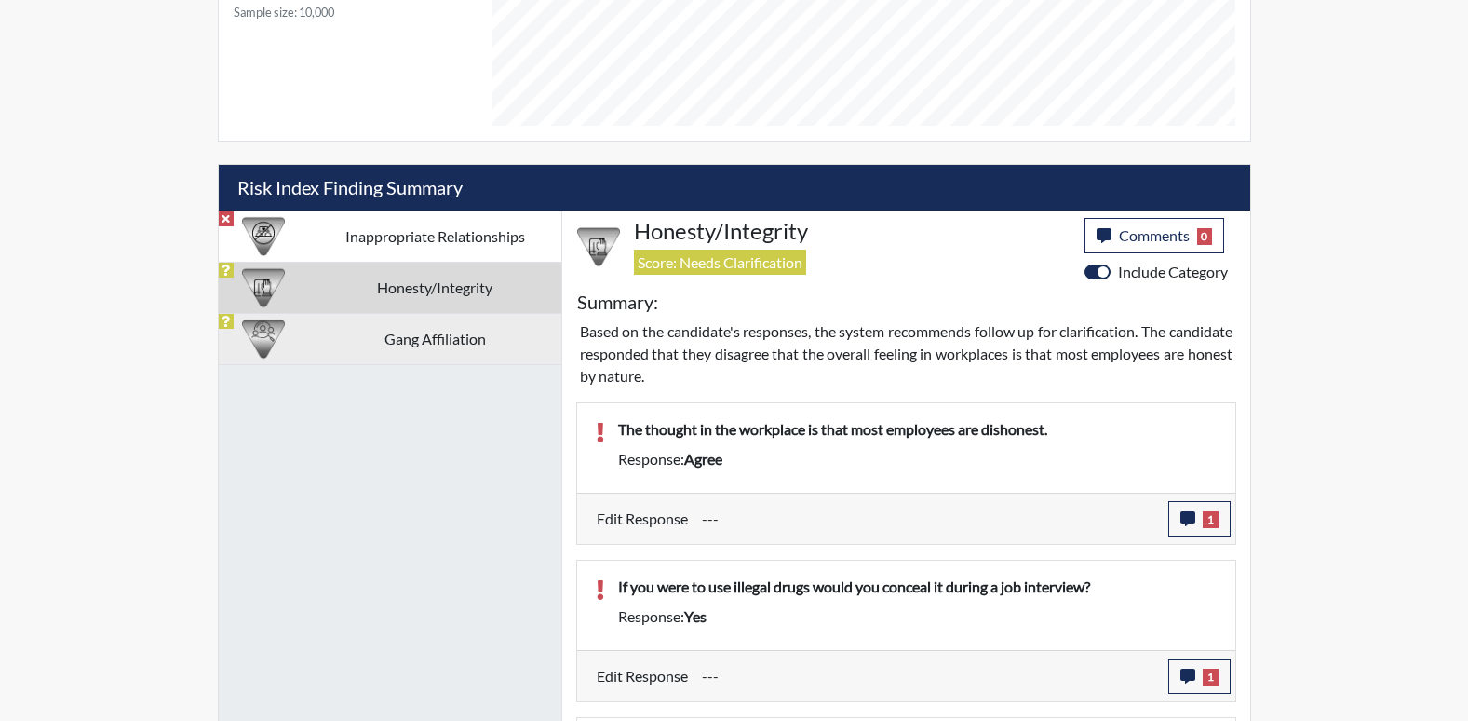
click at [444, 358] on td "Gang Affiliation" at bounding box center [435, 338] width 252 height 51
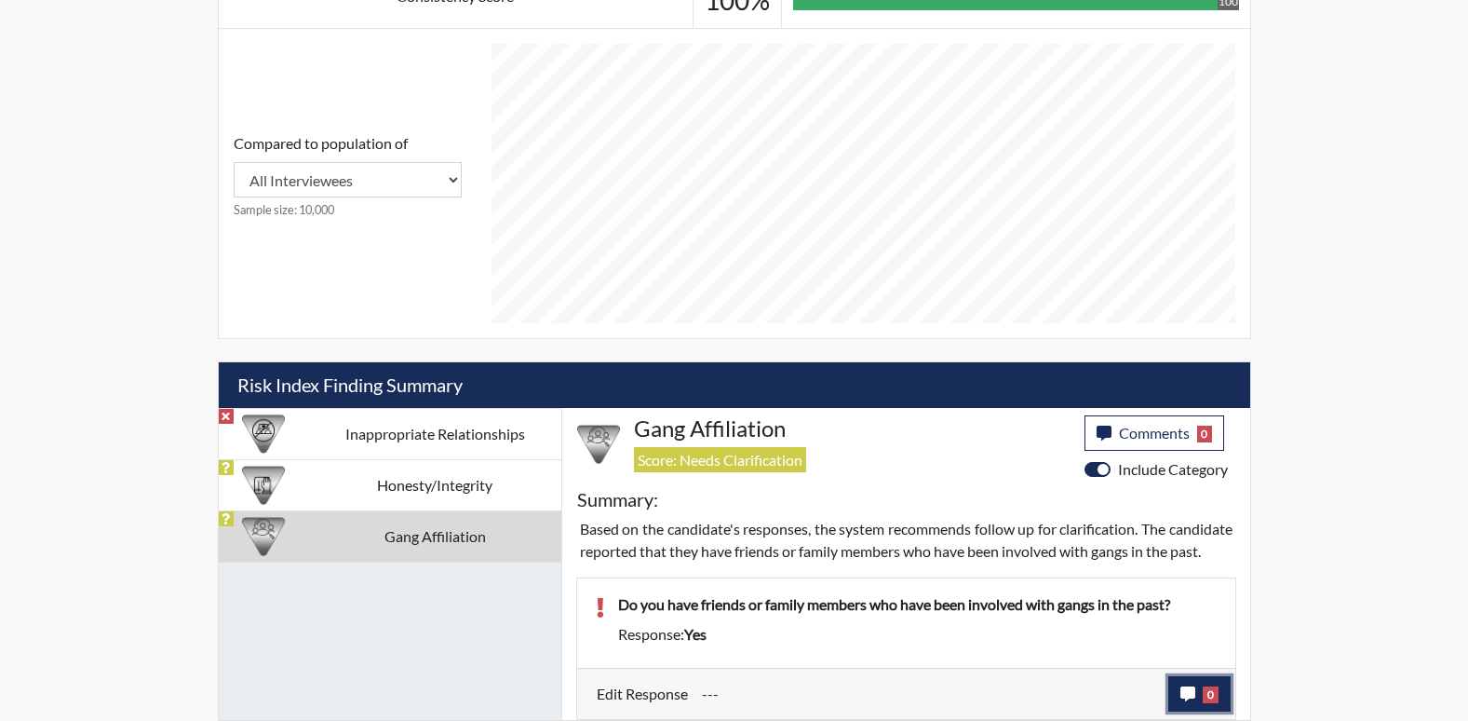
click at [1178, 694] on button "0" at bounding box center [1199, 693] width 62 height 35
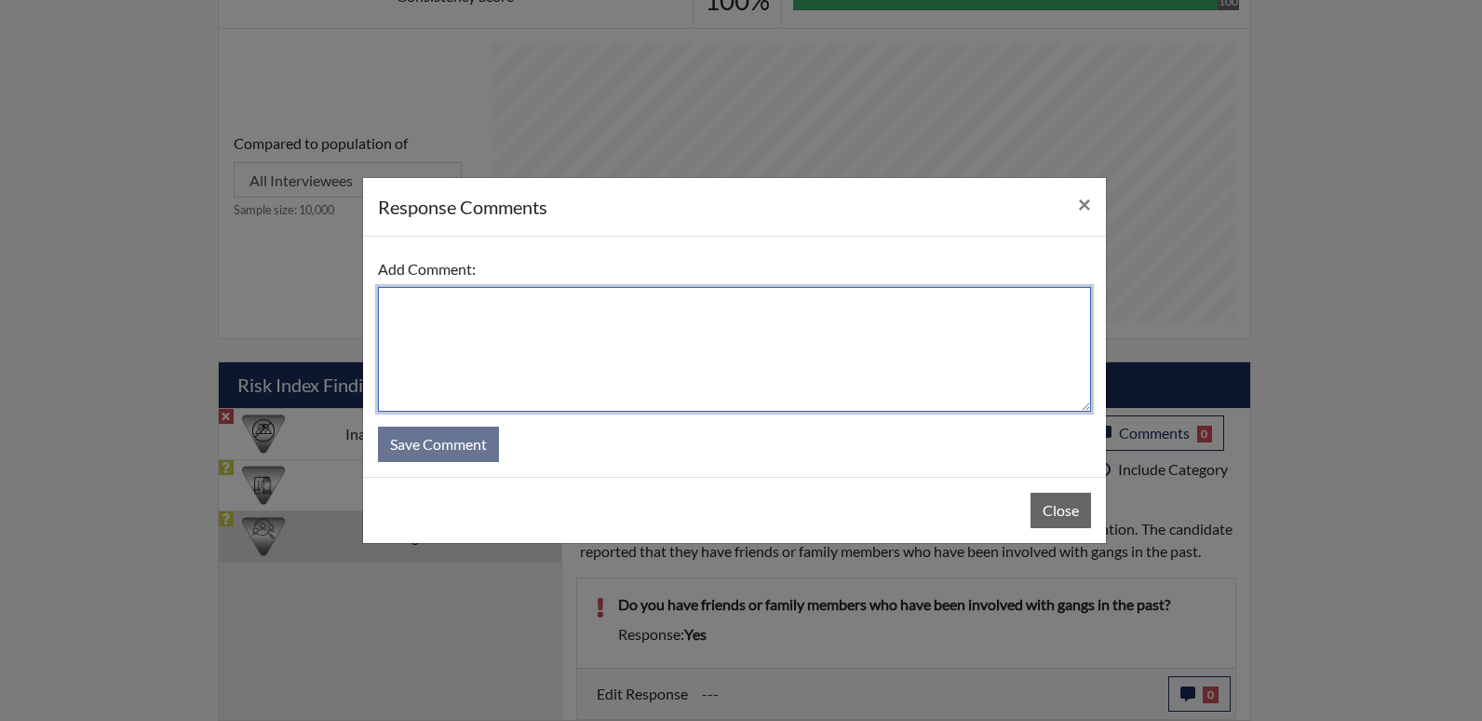
click at [704, 358] on textarea at bounding box center [734, 349] width 713 height 125
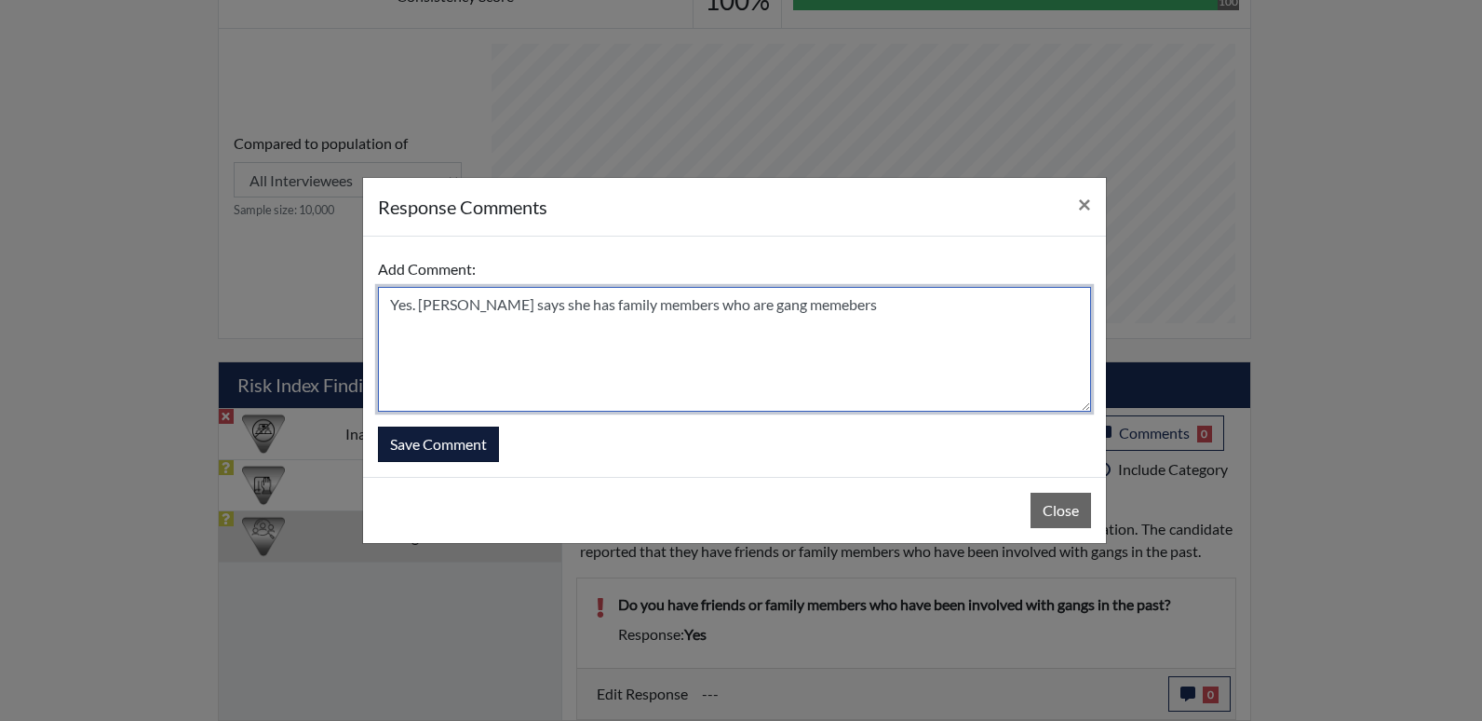
type textarea "Yes. [PERSON_NAME] says she has family members who are gang memebers"
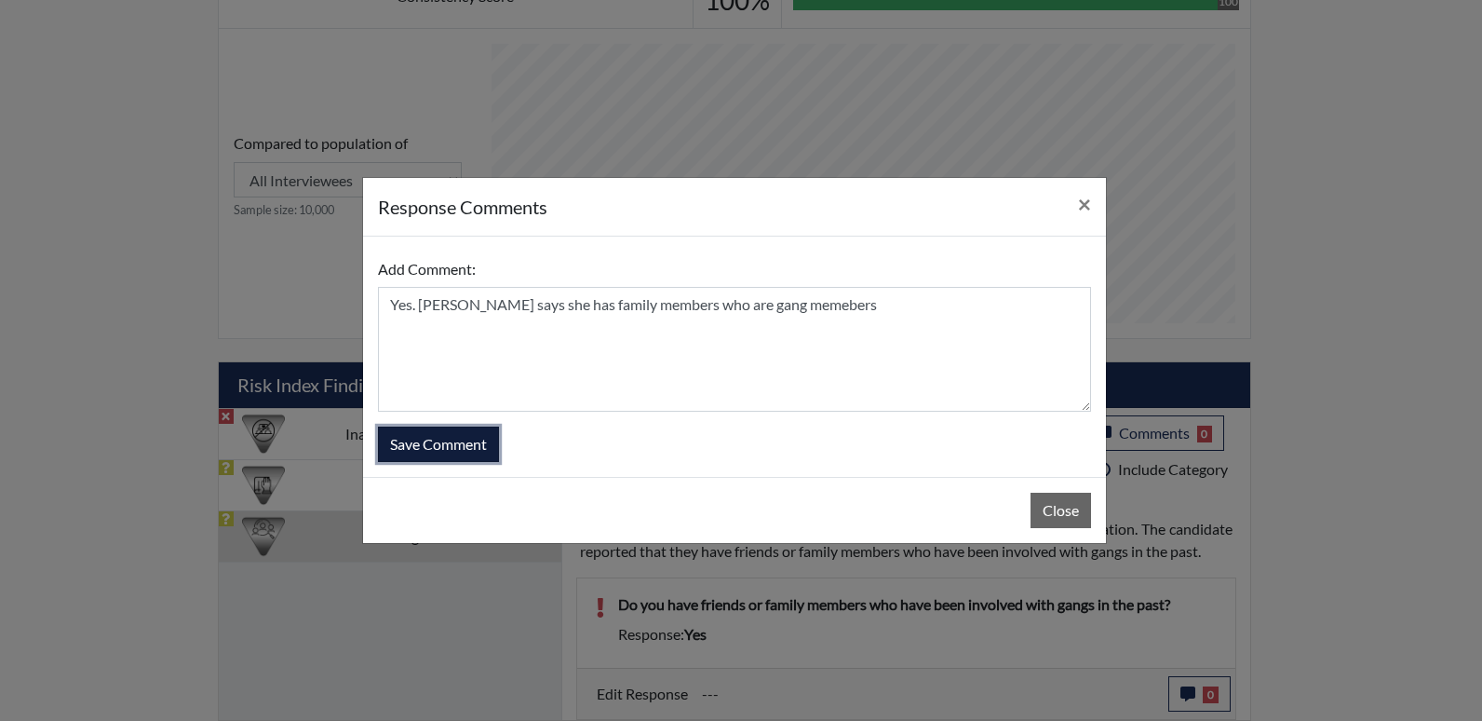
click at [468, 439] on button "Save Comment" at bounding box center [438, 443] width 121 height 35
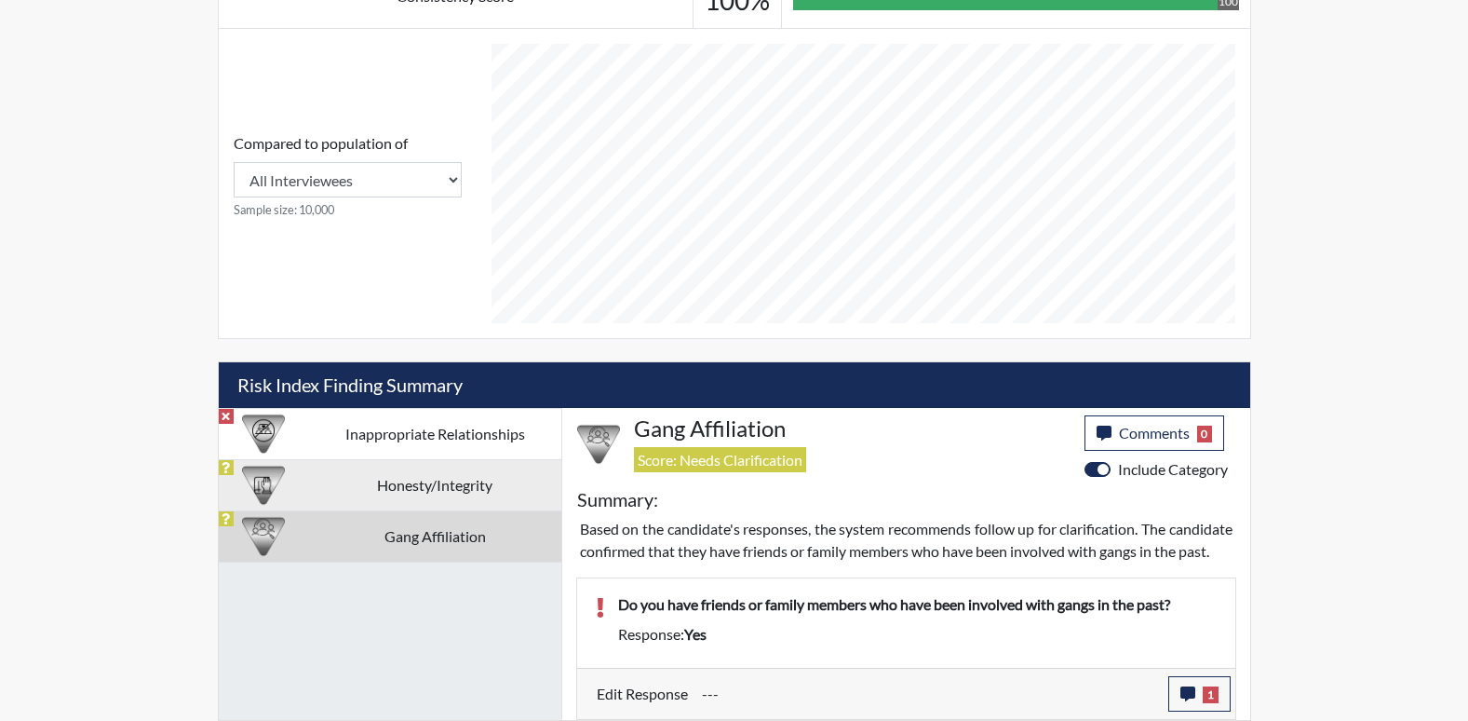
scroll to position [309, 774]
